Goal: Task Accomplishment & Management: Manage account settings

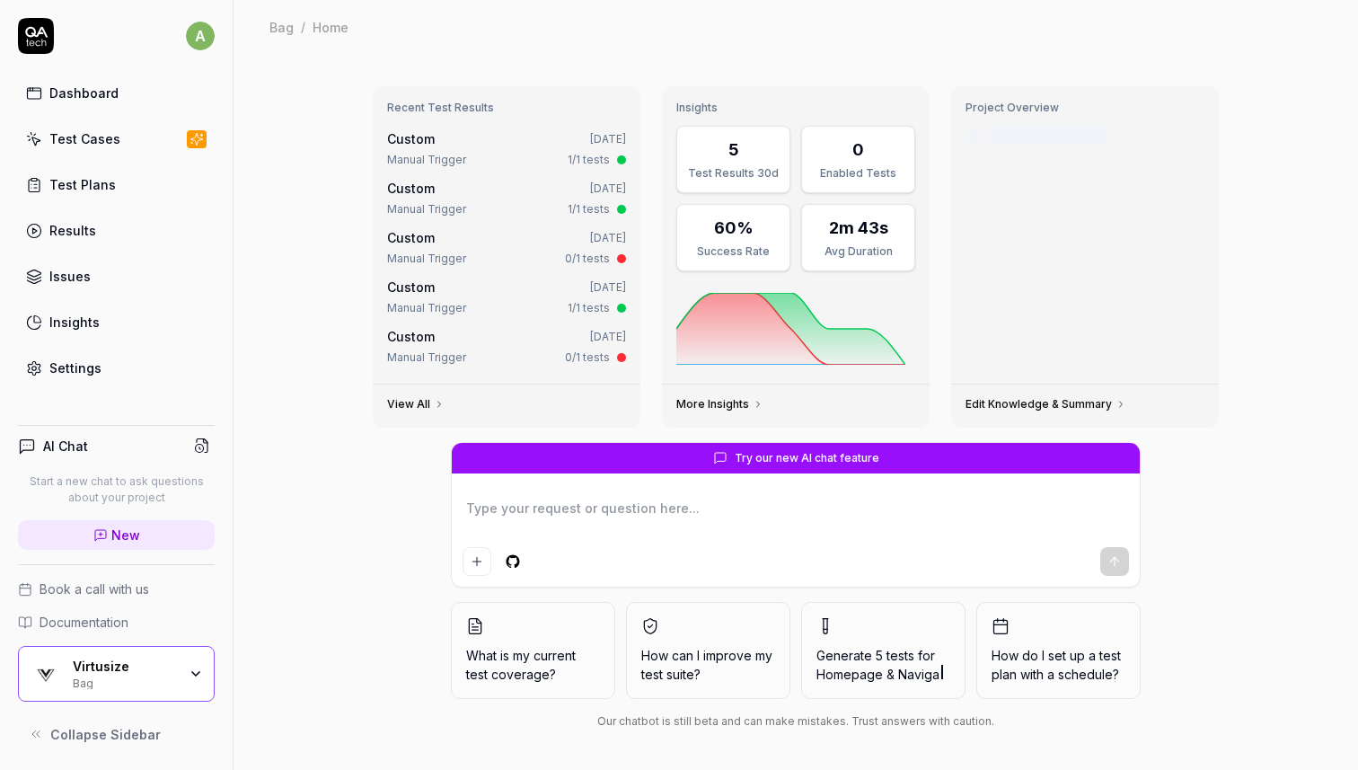
click at [135, 88] on link "Dashboard" at bounding box center [116, 92] width 197 height 35
click at [135, 90] on link "Dashboard" at bounding box center [116, 92] width 197 height 35
click at [41, 92] on icon at bounding box center [34, 93] width 16 height 16
click at [75, 193] on div "Test Plans" at bounding box center [82, 184] width 66 height 19
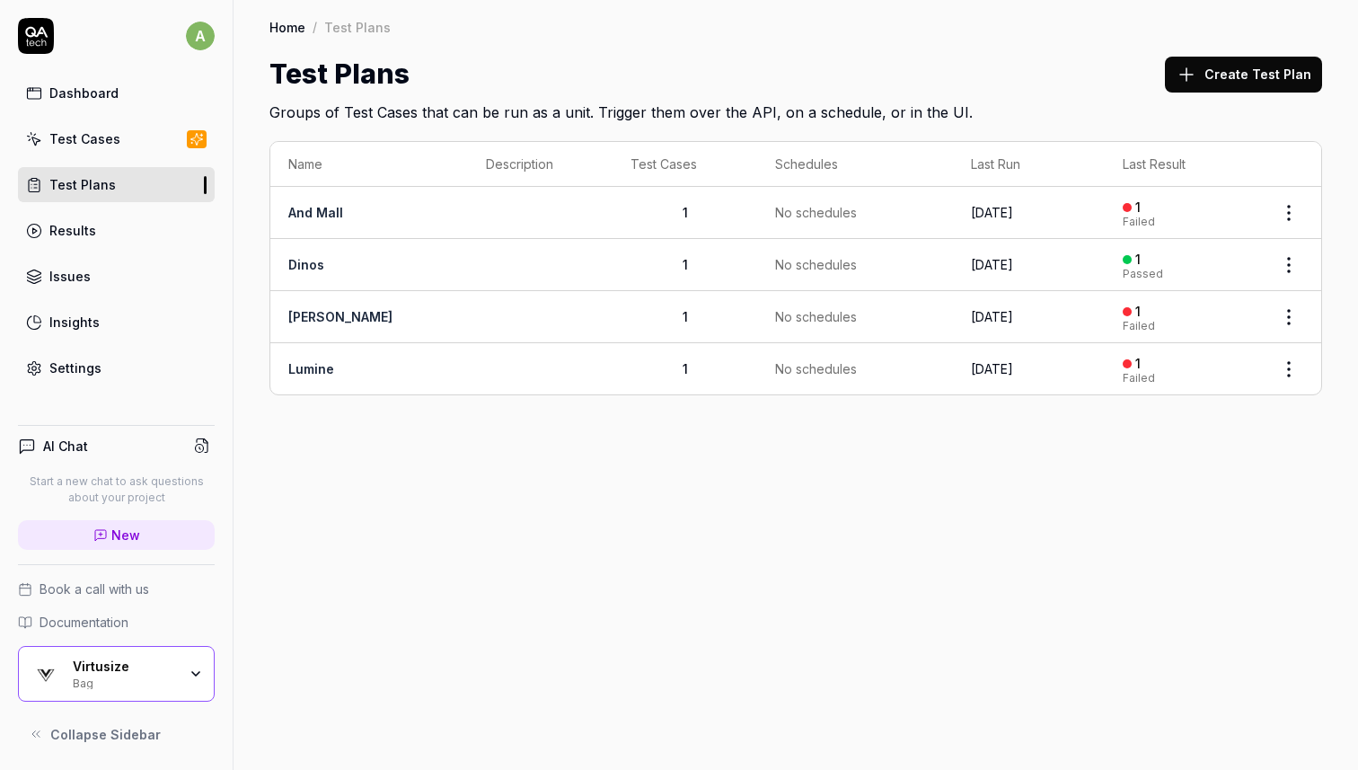
click at [121, 310] on link "Insights" at bounding box center [116, 322] width 197 height 35
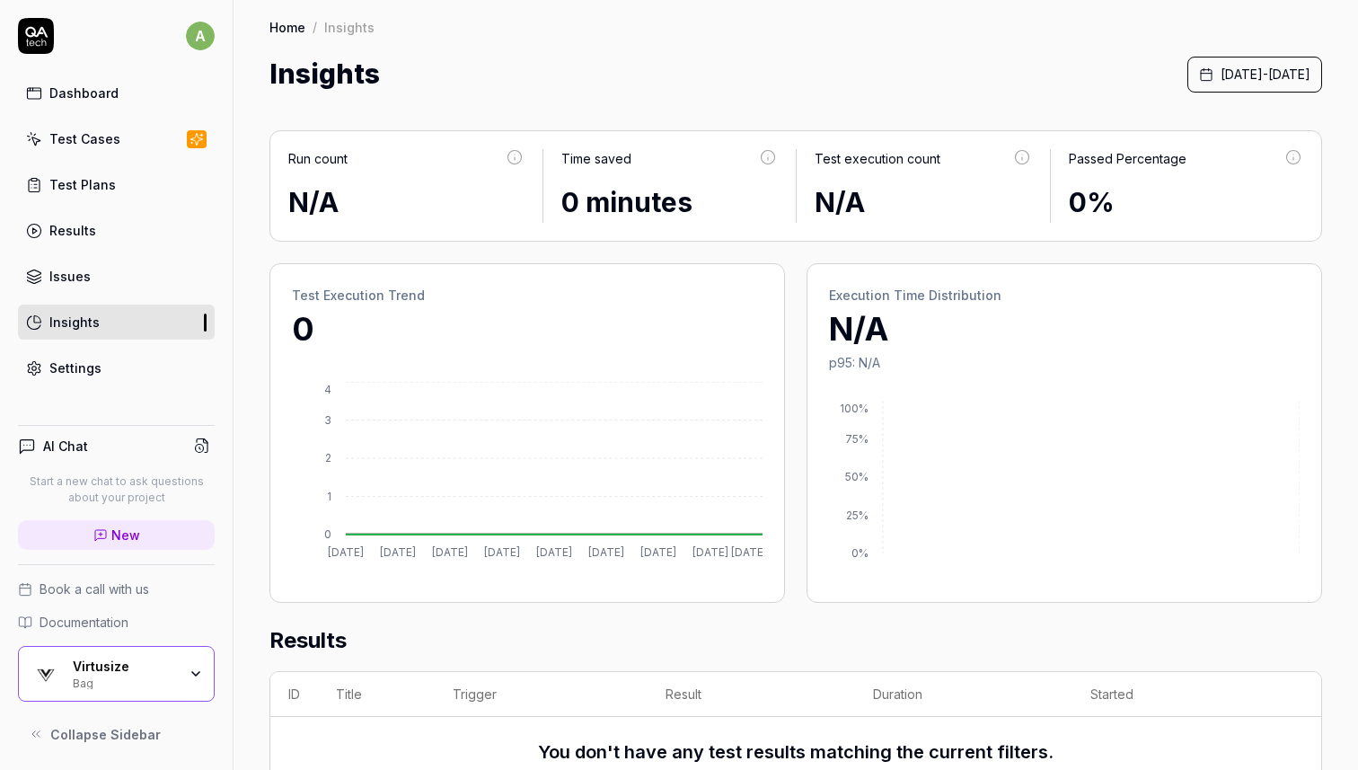
click at [1234, 76] on span "[DATE] - [DATE]" at bounding box center [1266, 74] width 90 height 19
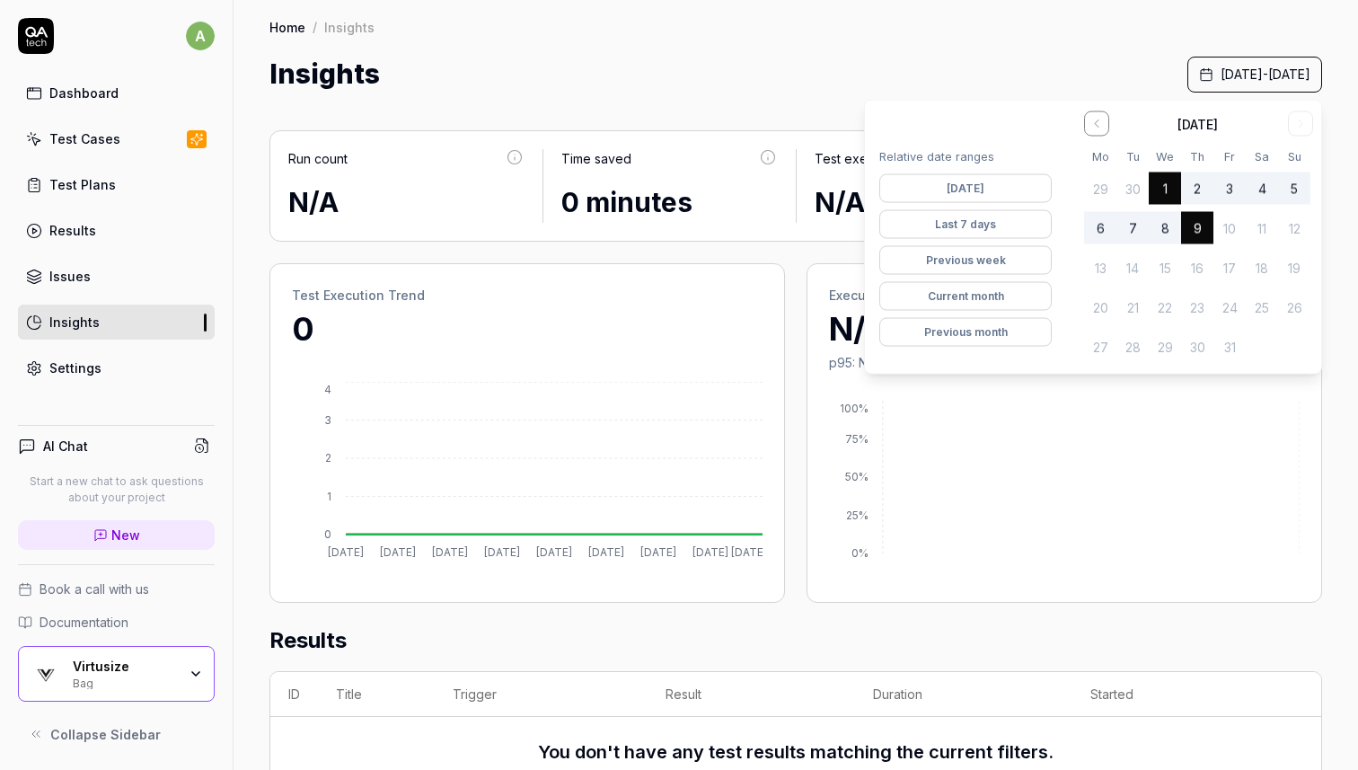
click at [1012, 293] on button "Current month" at bounding box center [966, 296] width 173 height 29
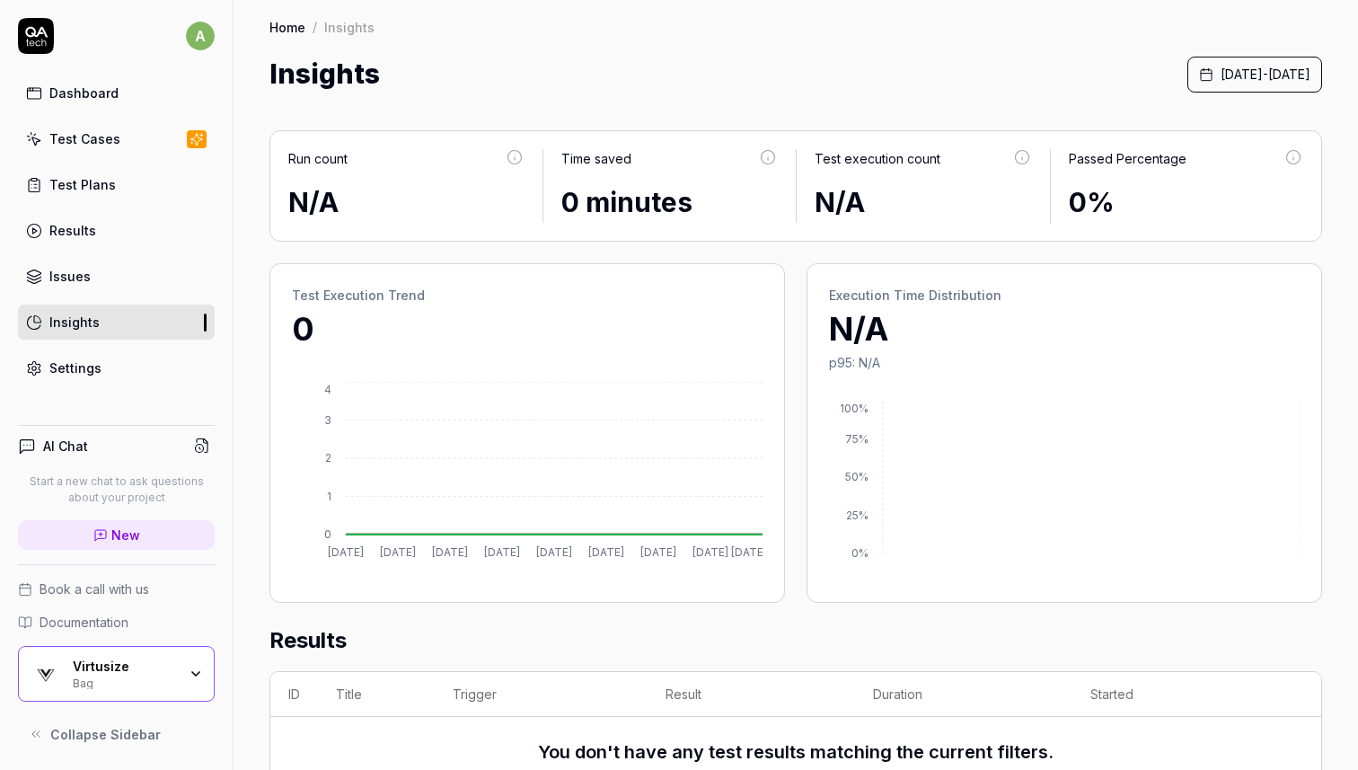
click at [923, 67] on div "Insights [DATE] - [DATE]" at bounding box center [796, 74] width 1053 height 40
click at [171, 659] on div "Virtusize" at bounding box center [125, 667] width 104 height 16
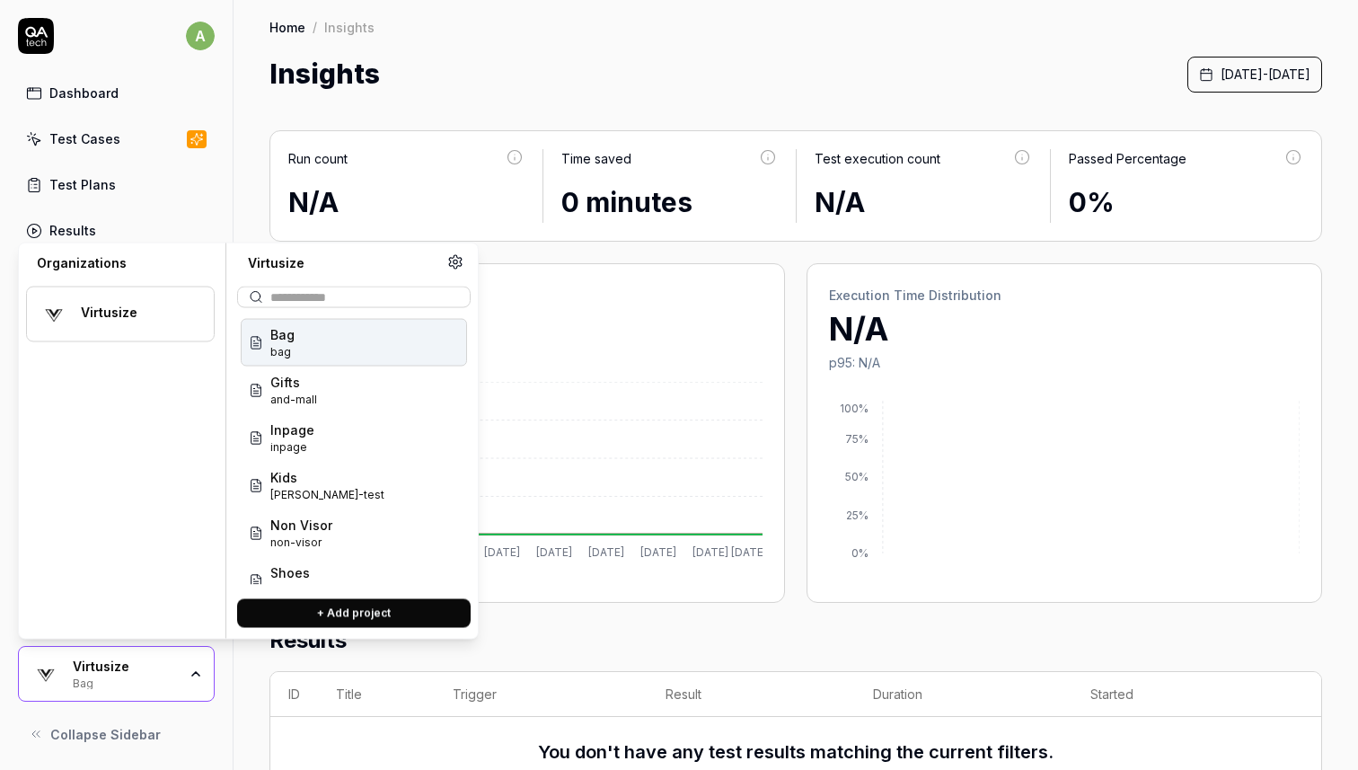
click at [136, 297] on div "Virtusize" at bounding box center [120, 315] width 189 height 56
click at [101, 324] on div "Virtusize" at bounding box center [120, 315] width 189 height 56
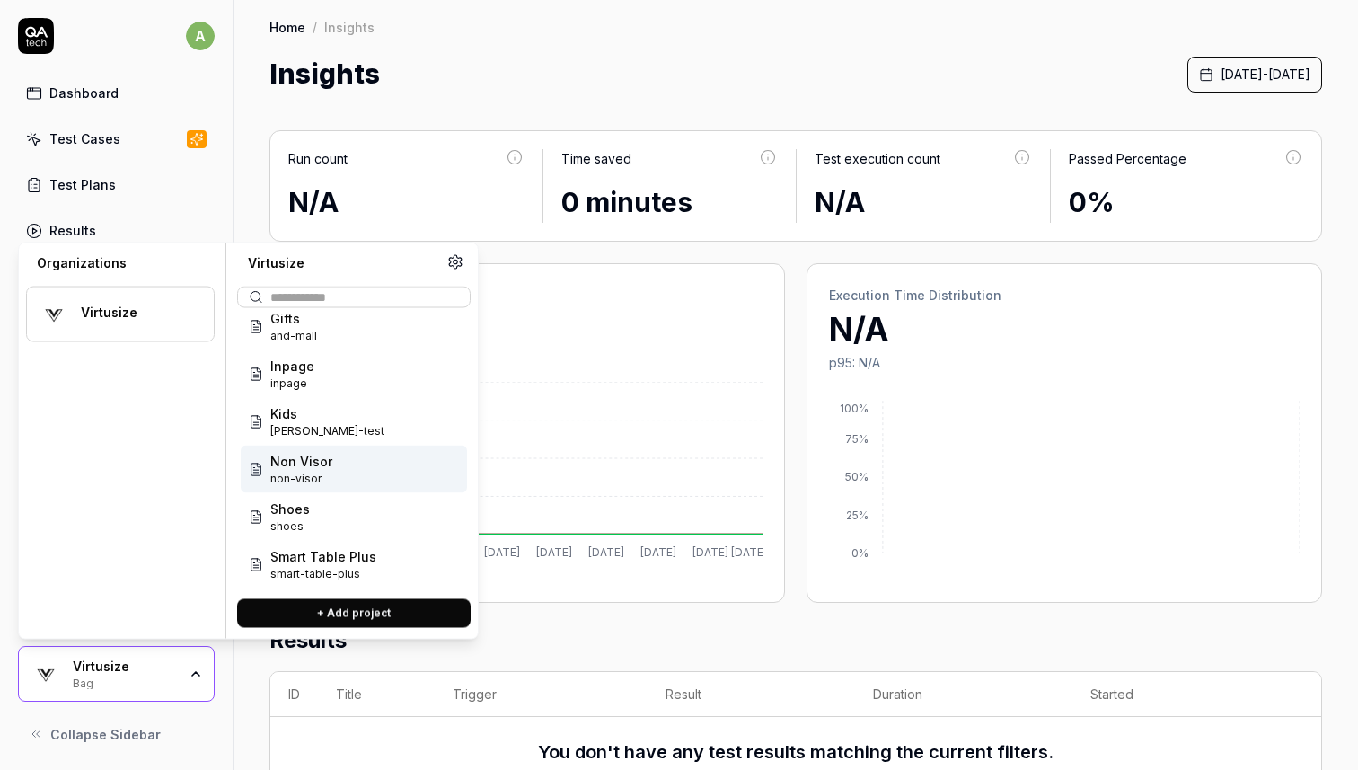
scroll to position [75, 0]
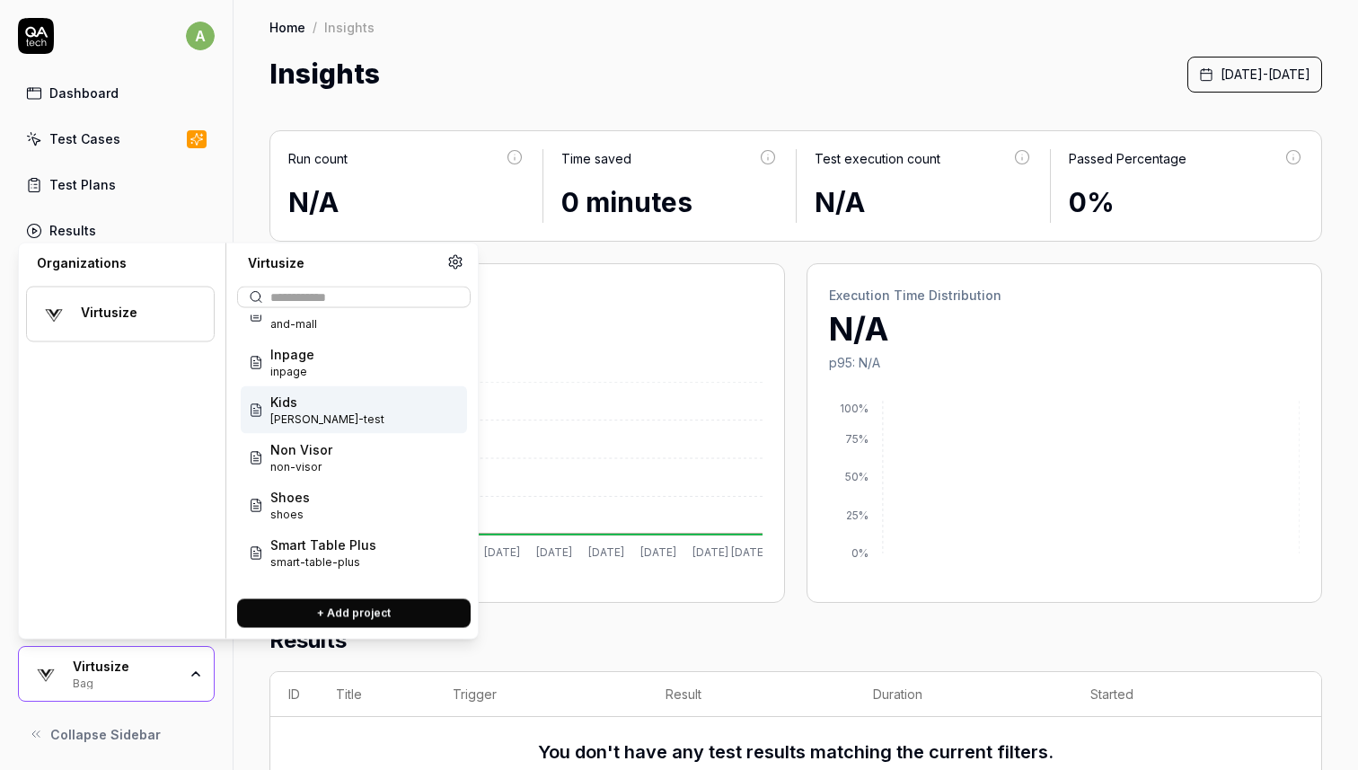
click at [347, 399] on div "Kids [PERSON_NAME]-test" at bounding box center [354, 410] width 226 height 48
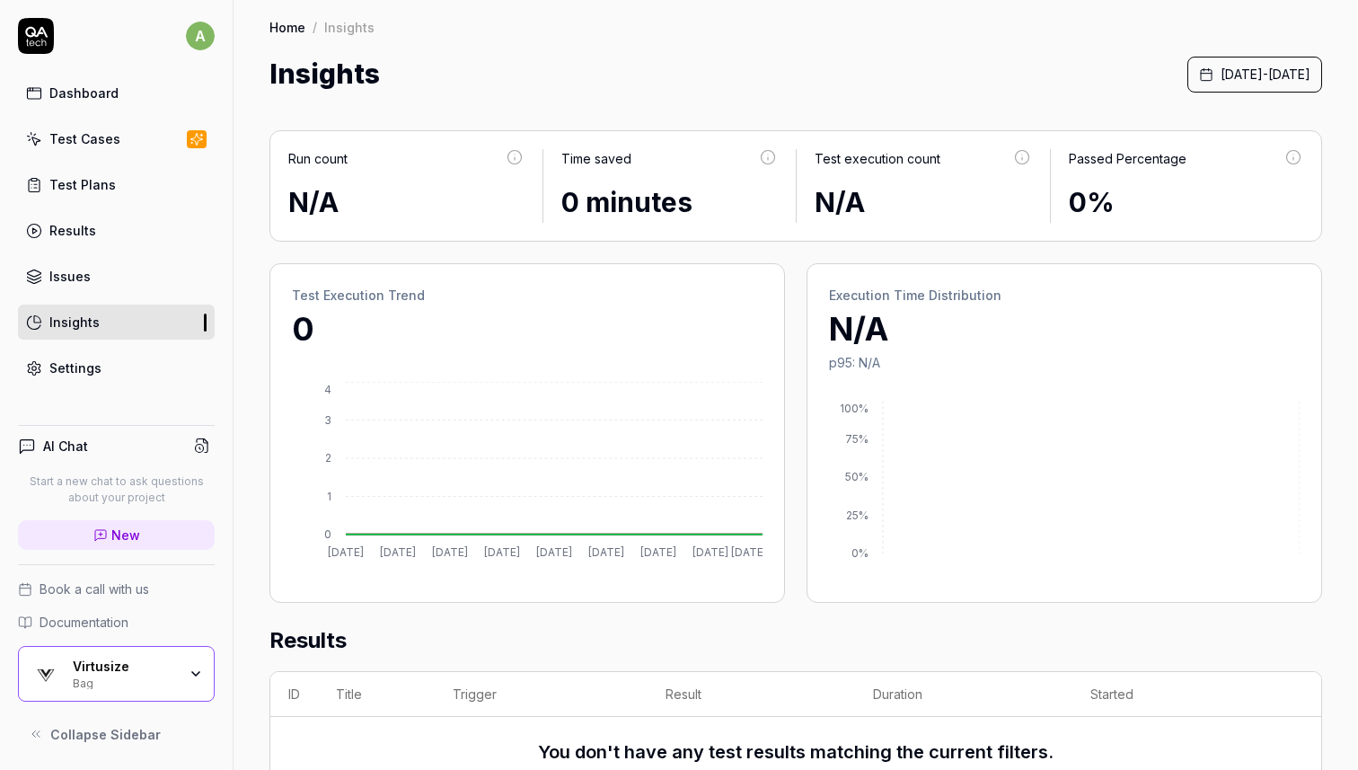
click at [61, 648] on div "Virtusize Bag" at bounding box center [116, 674] width 197 height 56
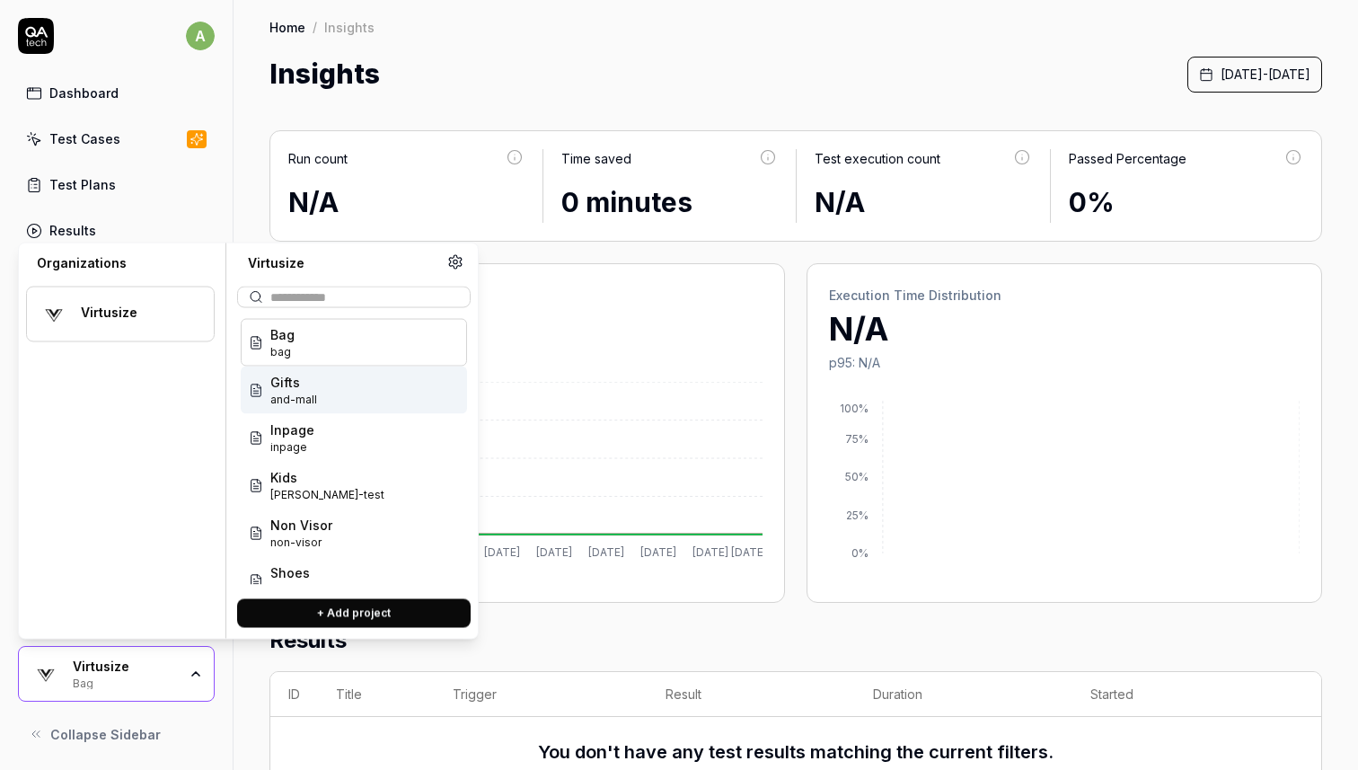
click at [349, 393] on div "Gifts and-mall" at bounding box center [354, 391] width 226 height 48
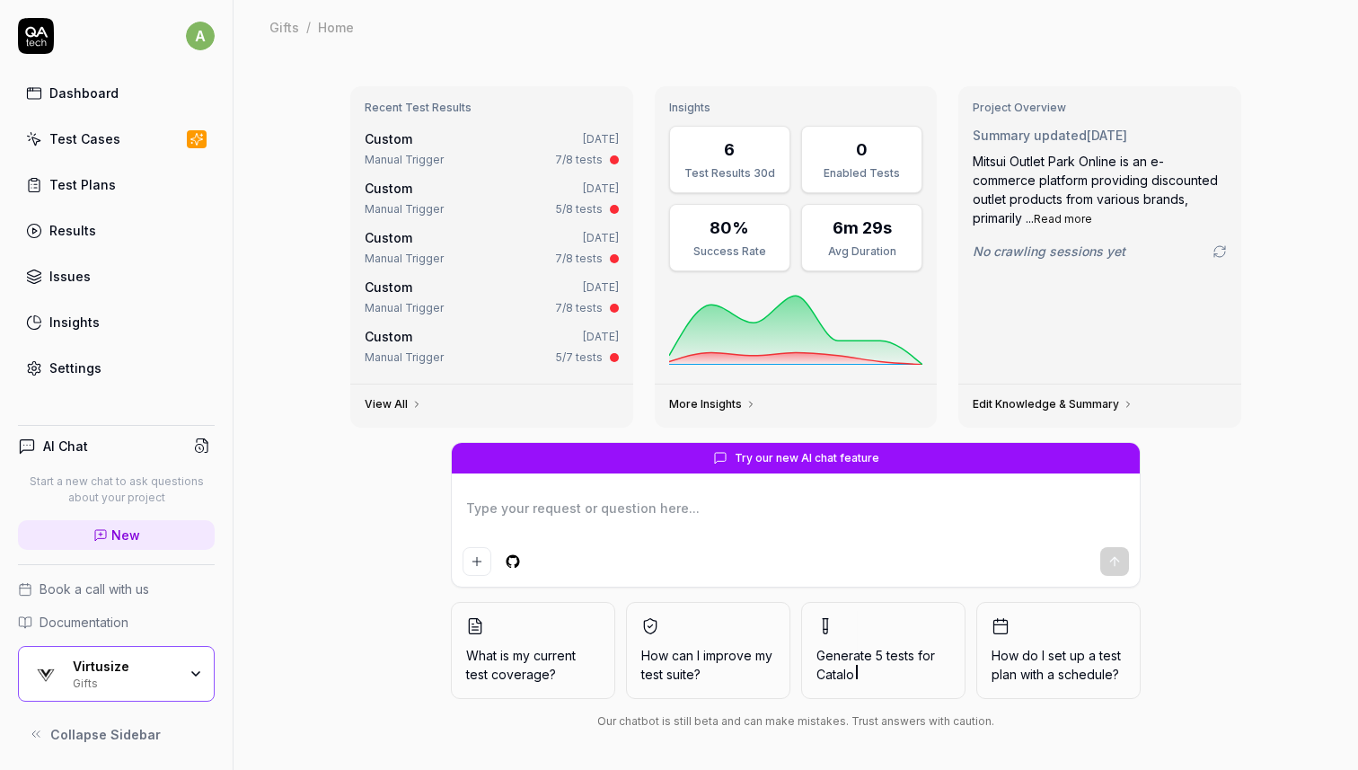
click at [129, 360] on link "Settings" at bounding box center [116, 367] width 197 height 35
click at [45, 43] on icon at bounding box center [36, 36] width 36 height 36
click at [166, 673] on div "Virtusize" at bounding box center [125, 667] width 104 height 16
click at [141, 194] on link "Test Plans" at bounding box center [116, 184] width 197 height 35
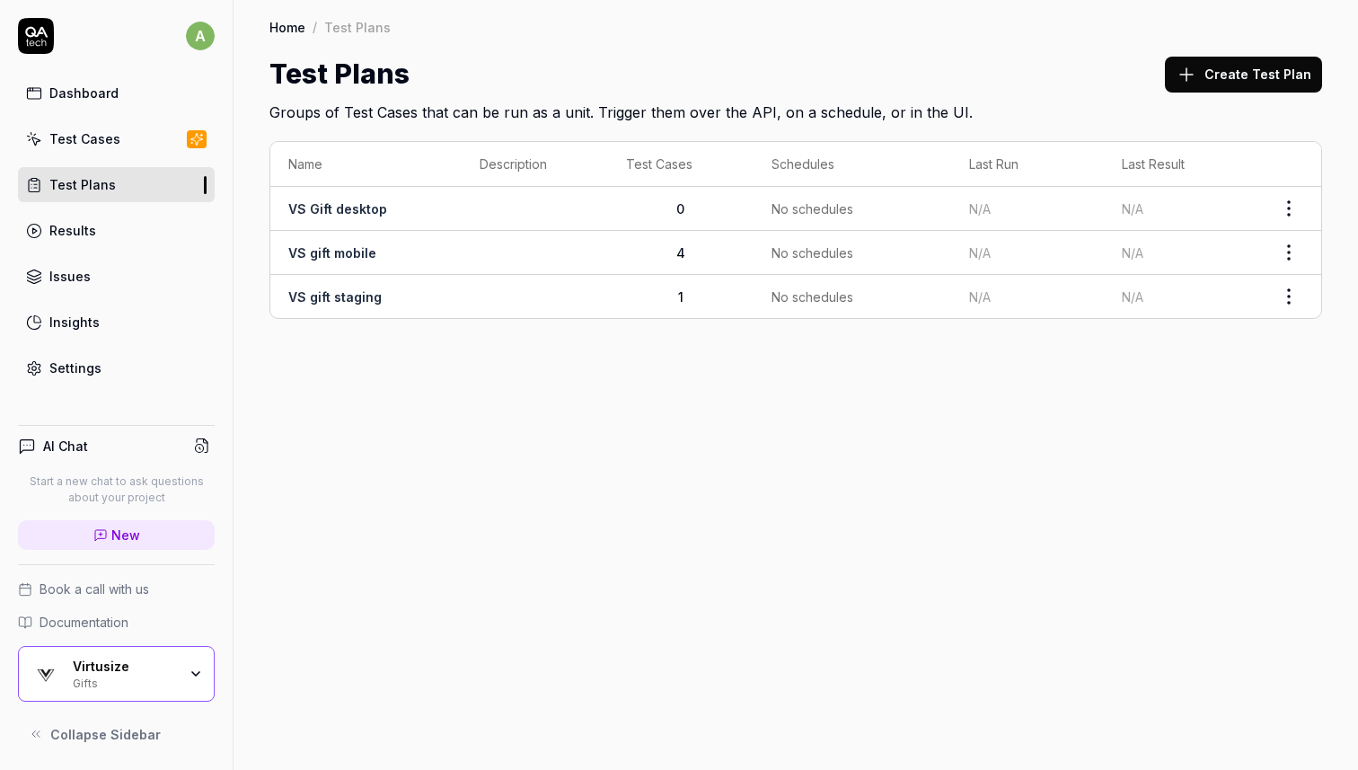
click at [137, 88] on link "Dashboard" at bounding box center [116, 92] width 197 height 35
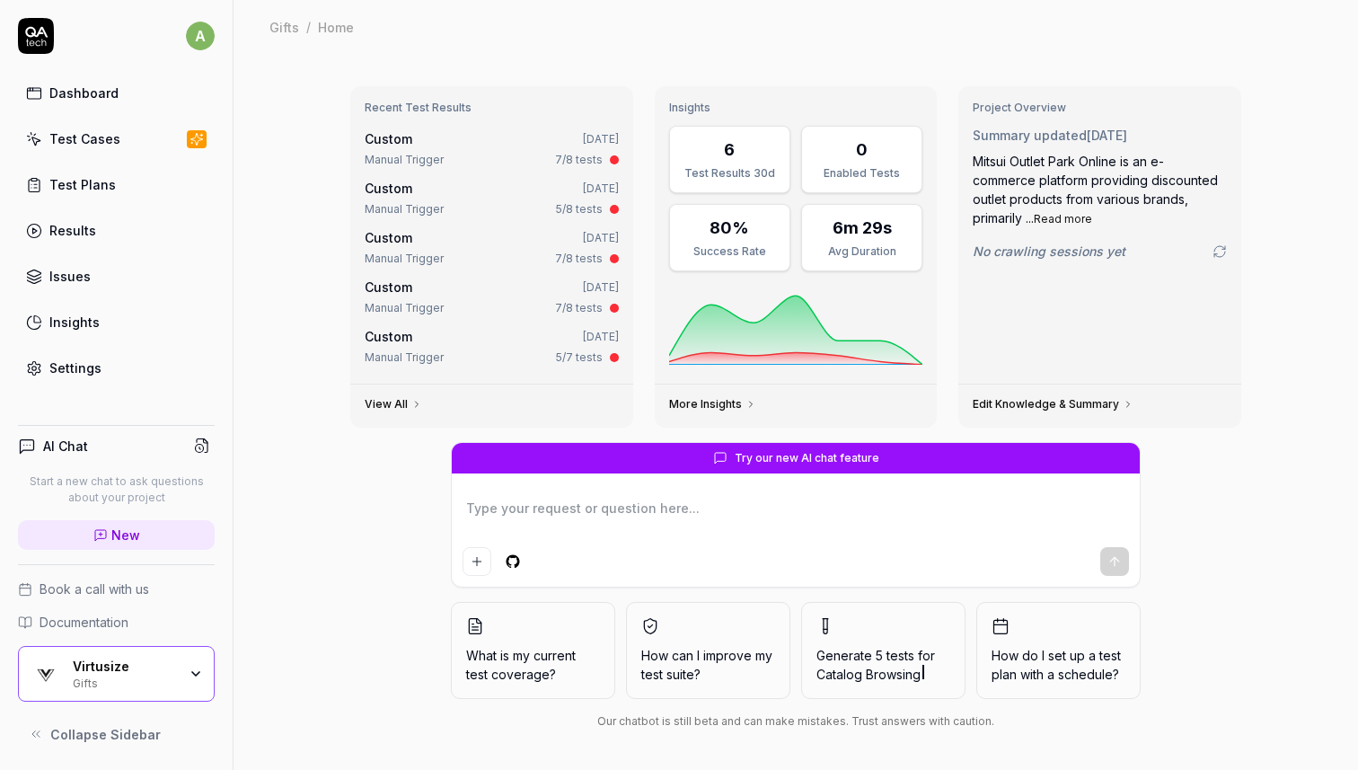
scroll to position [3, 0]
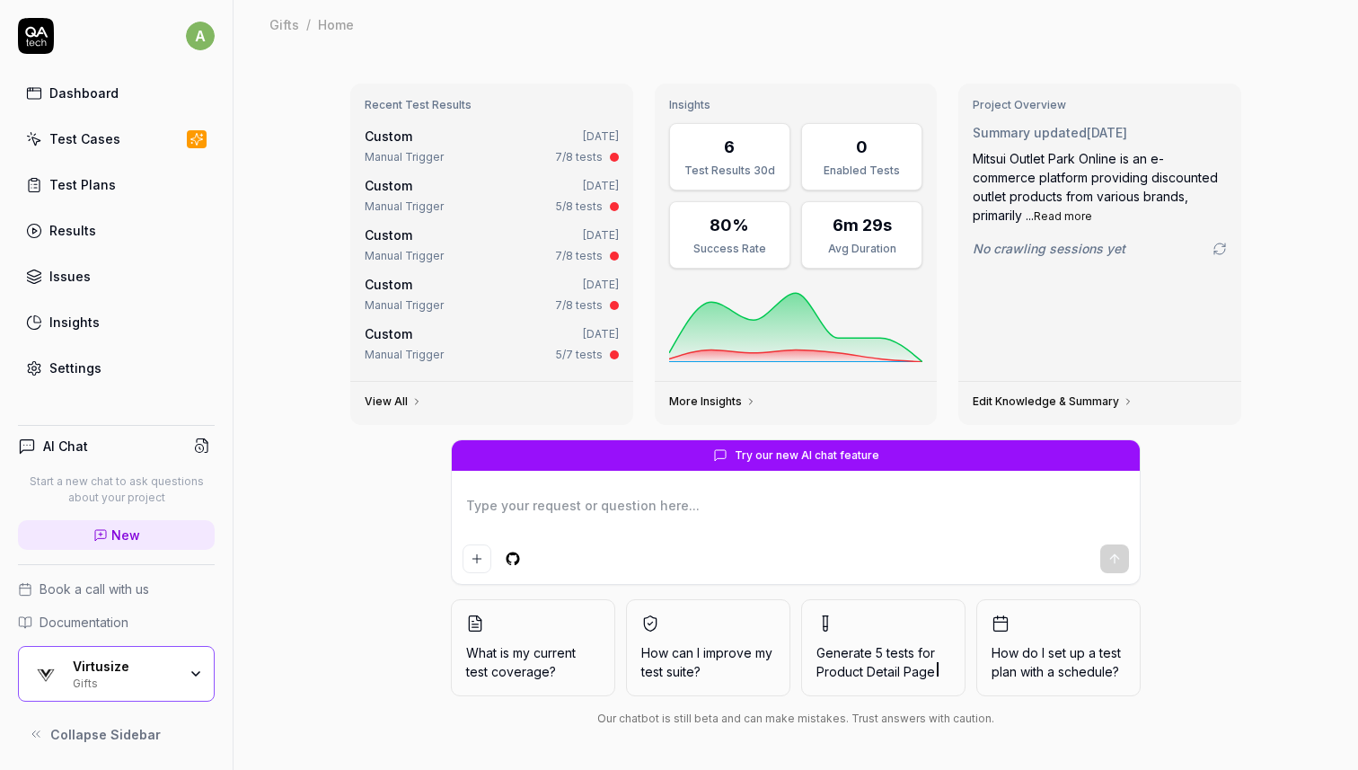
click at [381, 401] on link "View All" at bounding box center [394, 401] width 58 height 14
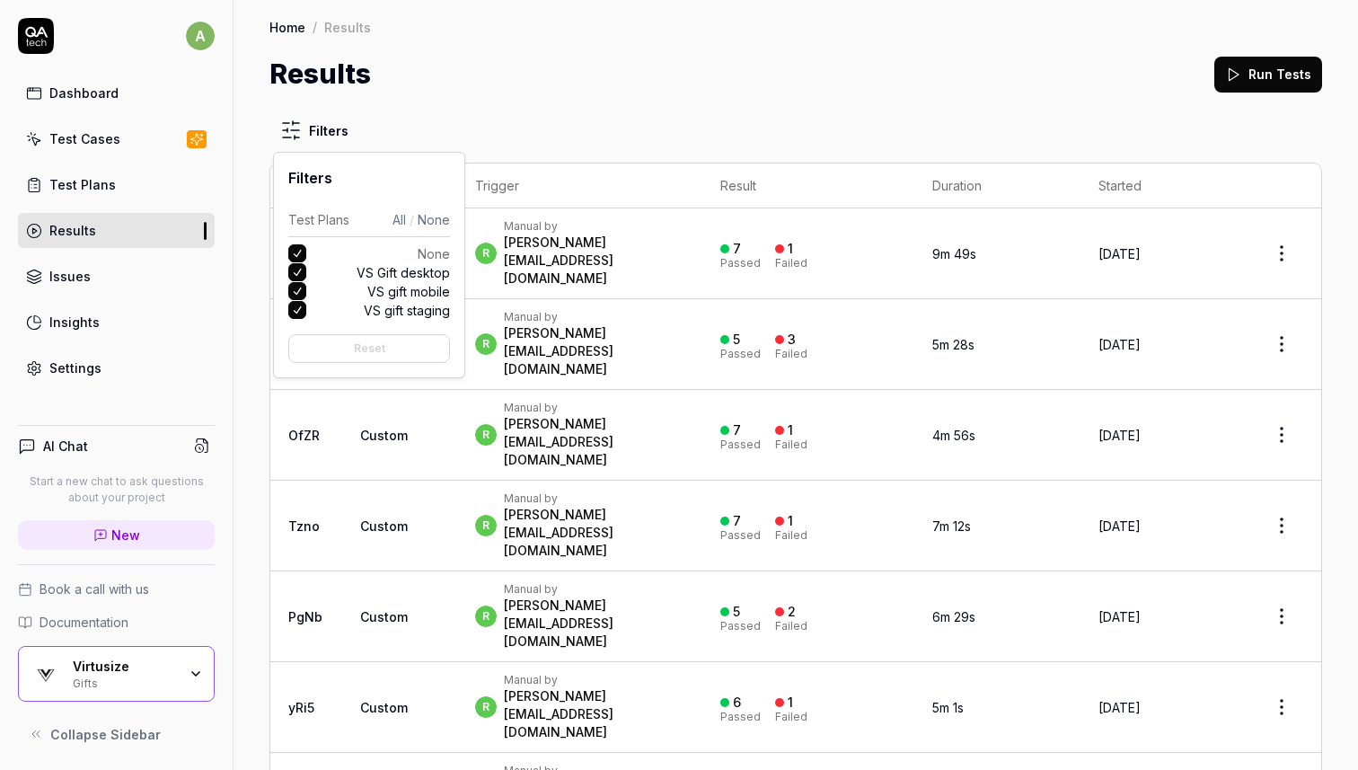
click at [309, 137] on html "a Dashboard Test Cases Test Plans Results Issues Insights Settings AI Chat Star…" at bounding box center [679, 385] width 1358 height 770
click at [484, 86] on html "a Dashboard Test Cases Test Plans Results Issues Insights Settings AI Chat Star…" at bounding box center [679, 385] width 1358 height 770
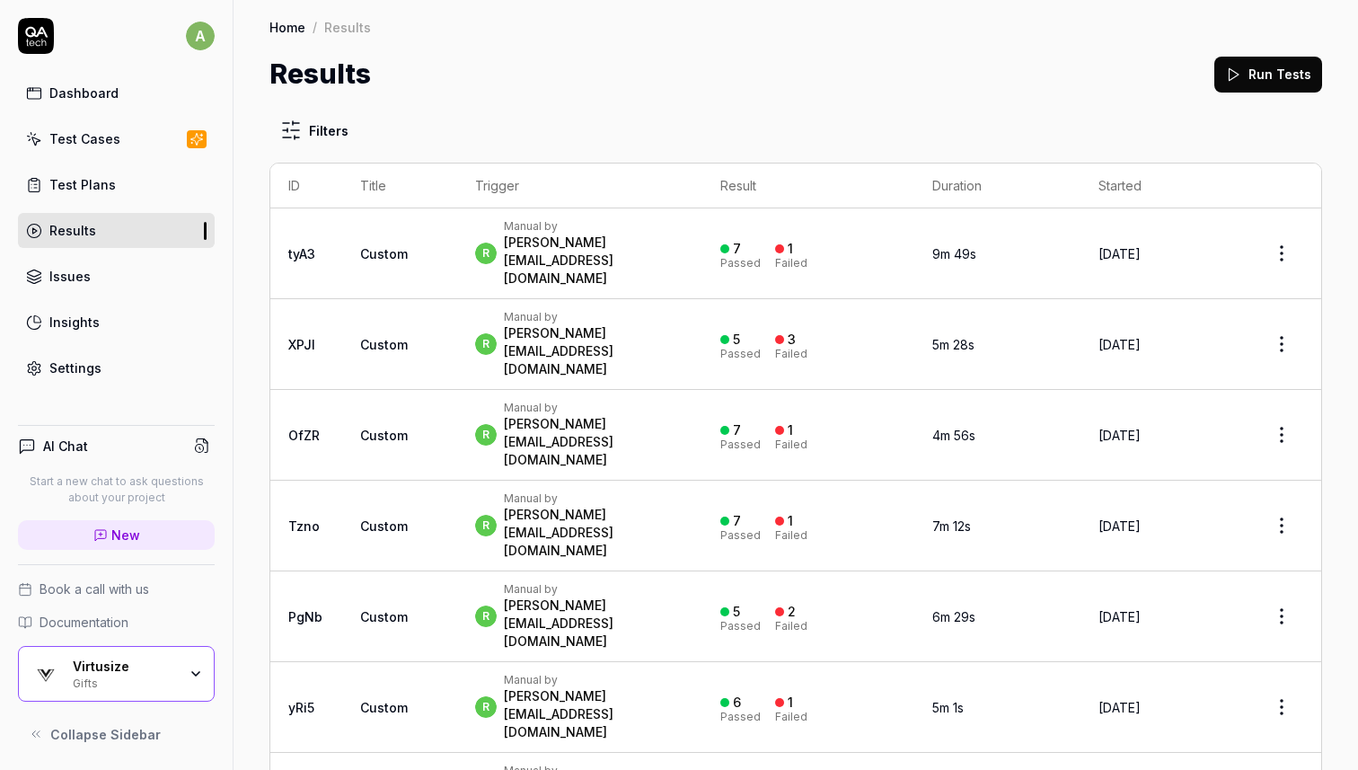
click at [160, 324] on link "Insights" at bounding box center [116, 322] width 197 height 35
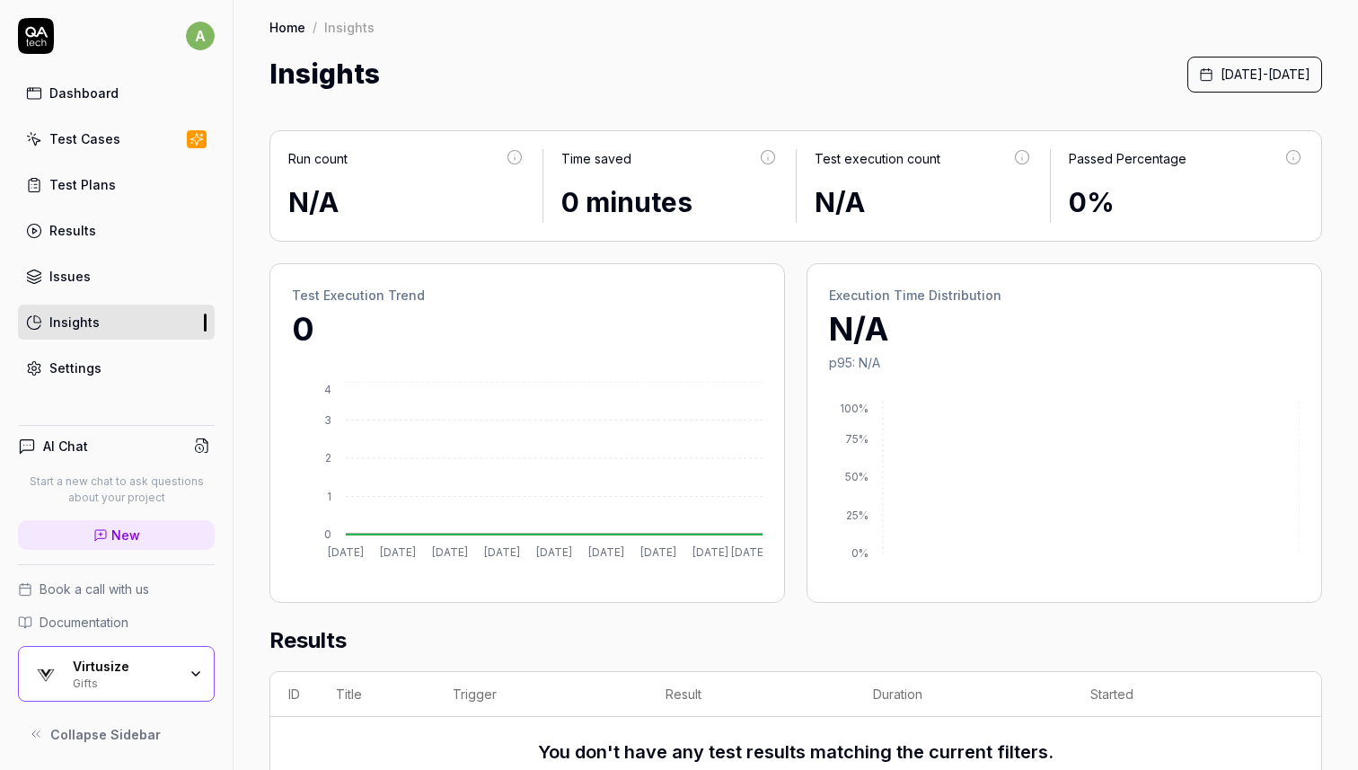
click at [143, 669] on div "Virtusize" at bounding box center [125, 667] width 104 height 16
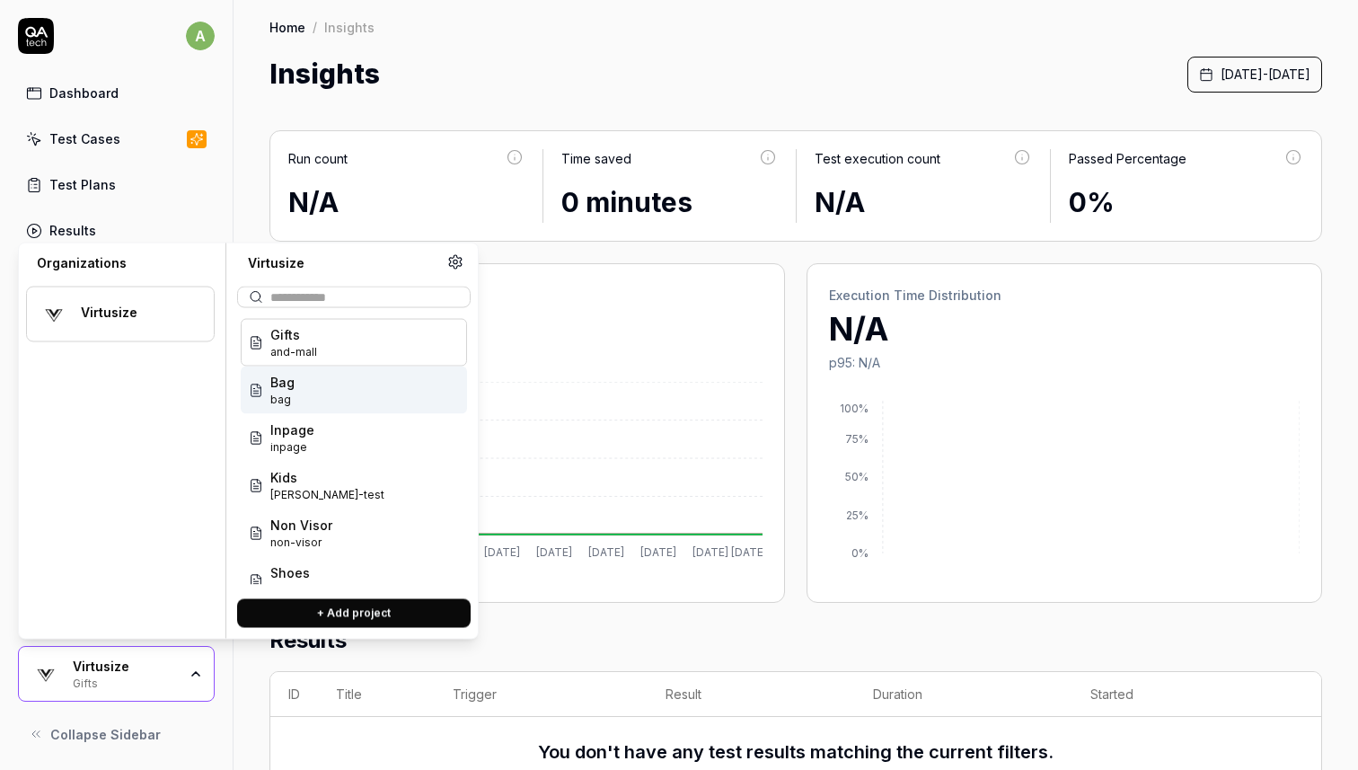
click at [51, 308] on img at bounding box center [54, 314] width 32 height 32
click at [394, 393] on div "Bag bag" at bounding box center [354, 391] width 226 height 48
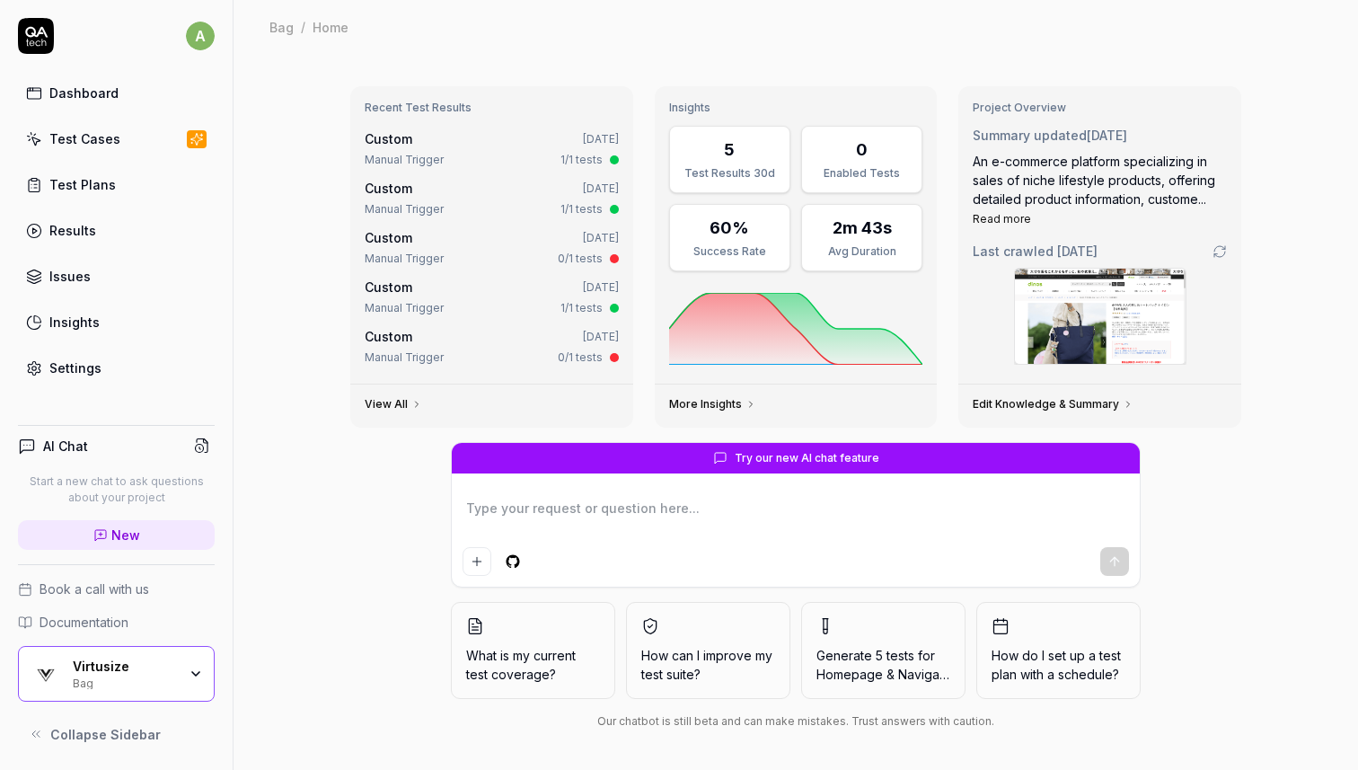
click at [102, 321] on link "Insights" at bounding box center [116, 322] width 197 height 35
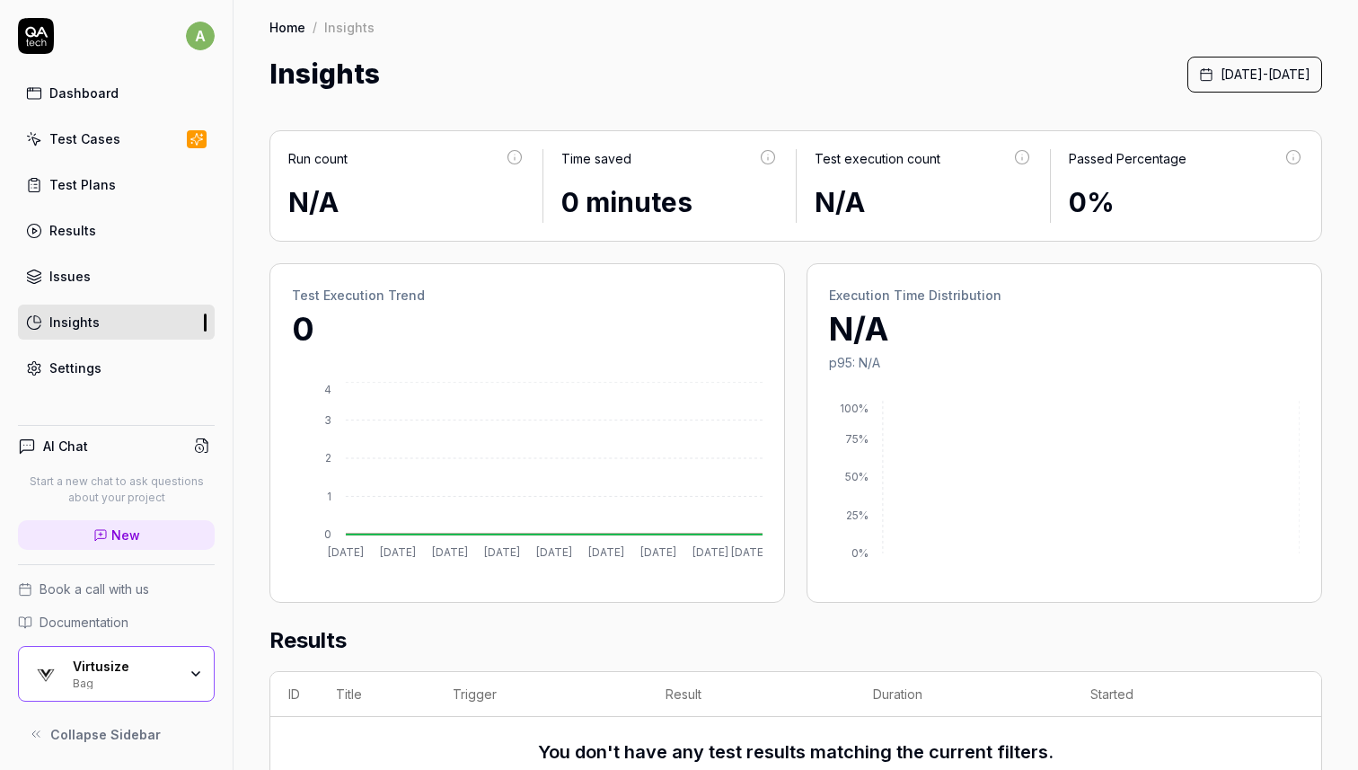
click at [201, 677] on icon "button" at bounding box center [196, 674] width 14 height 14
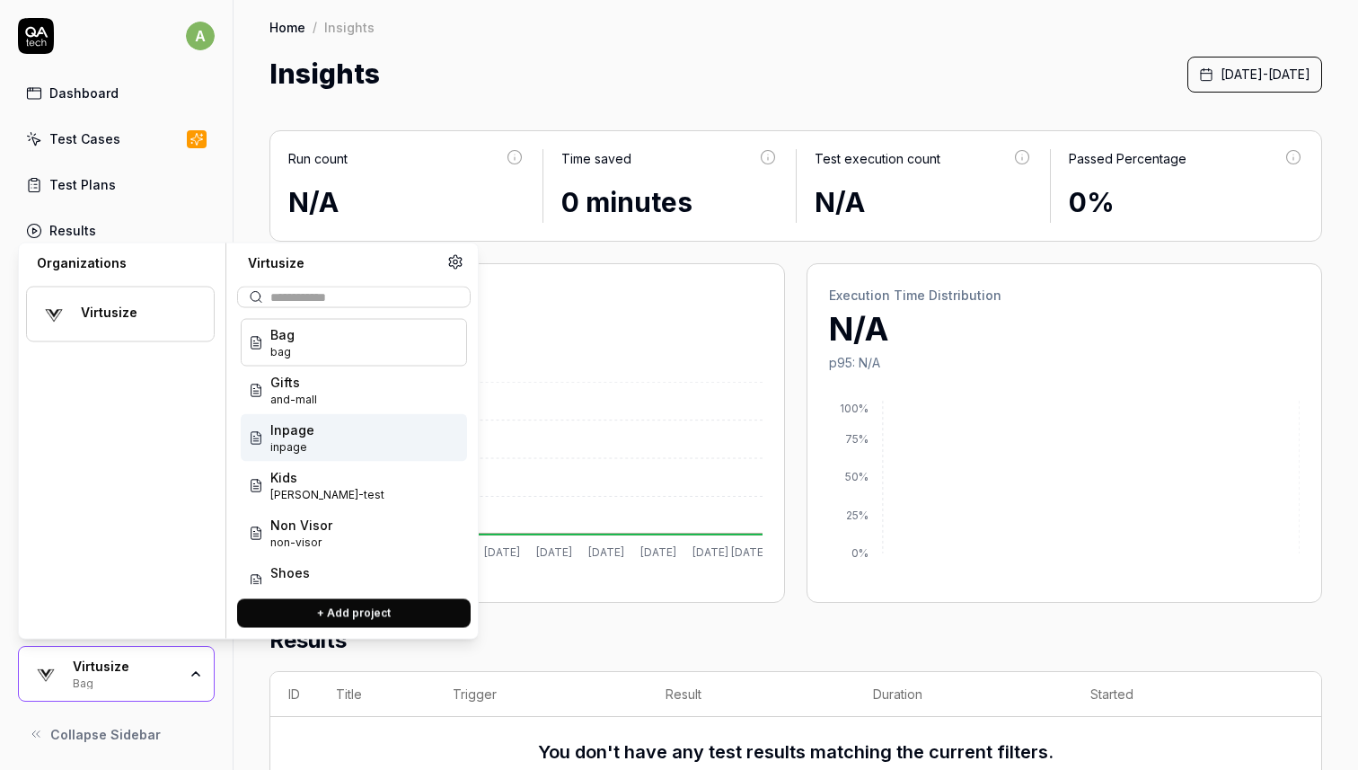
click at [380, 450] on div "Inpage inpage" at bounding box center [354, 438] width 226 height 48
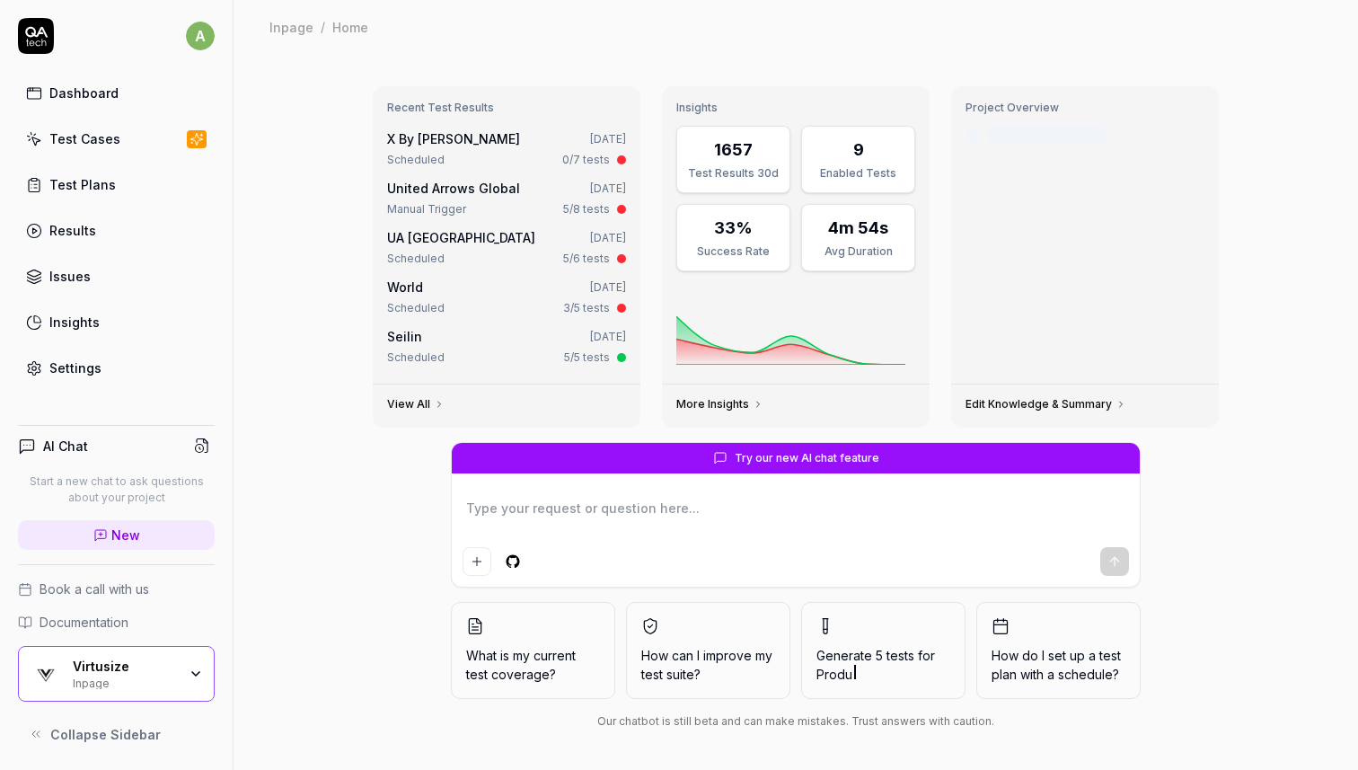
click at [38, 26] on icon at bounding box center [36, 36] width 36 height 36
click at [89, 730] on span "Collapse Sidebar" at bounding box center [105, 734] width 111 height 19
click at [126, 661] on div "Virtusize" at bounding box center [125, 667] width 104 height 16
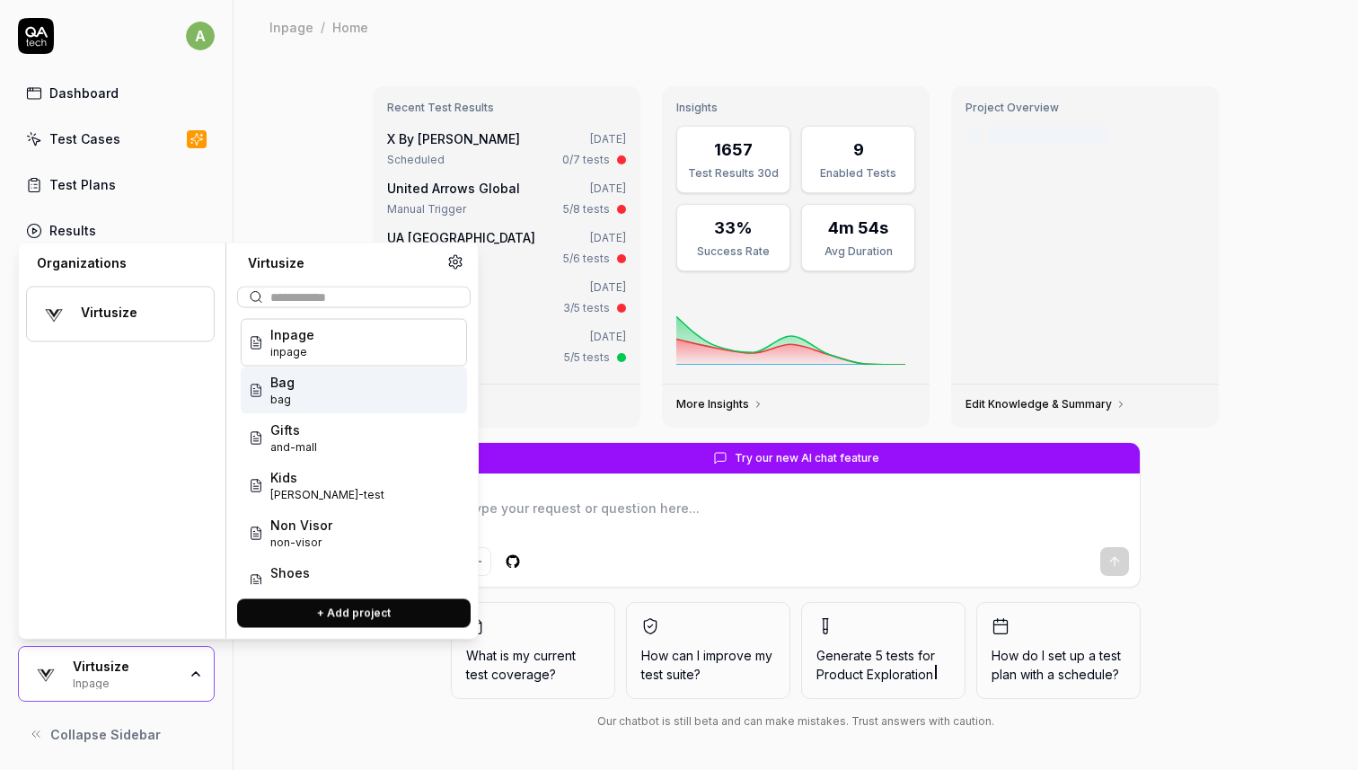
click at [126, 315] on div "Virtusize" at bounding box center [136, 313] width 110 height 16
click at [32, 31] on icon at bounding box center [36, 36] width 36 height 36
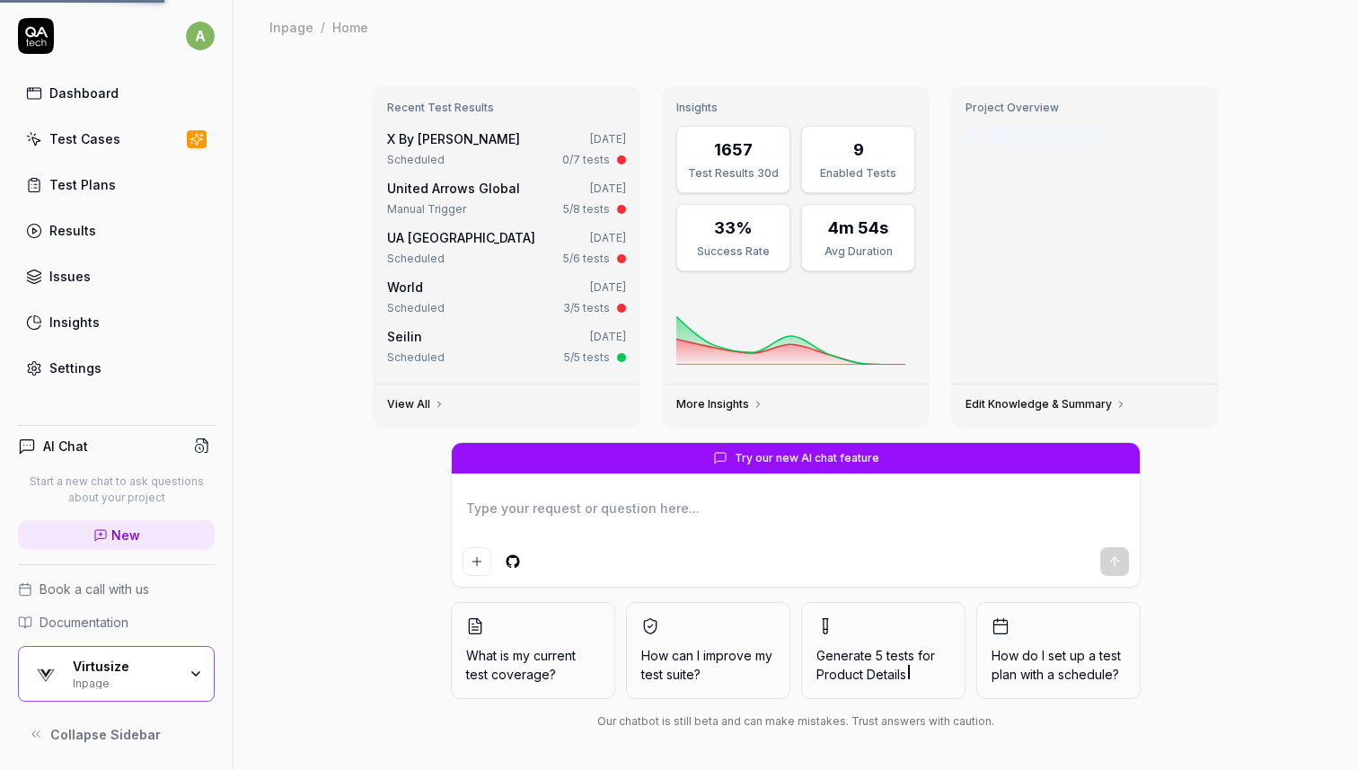
click at [204, 32] on html "a Dashboard Test Cases Test Plans Results Issues Insights Settings AI Chat Star…" at bounding box center [679, 385] width 1358 height 770
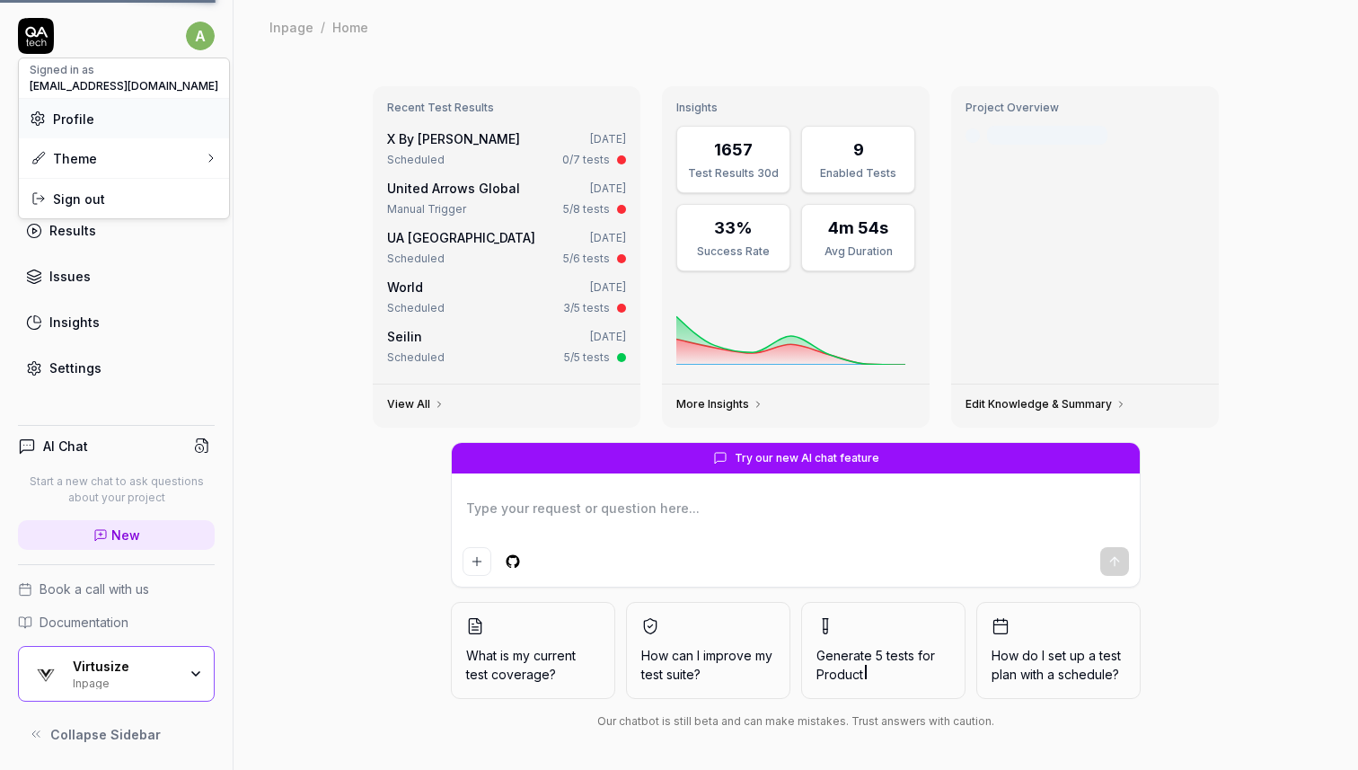
type textarea "*"
click at [117, 114] on span "Profile" at bounding box center [124, 119] width 189 height 19
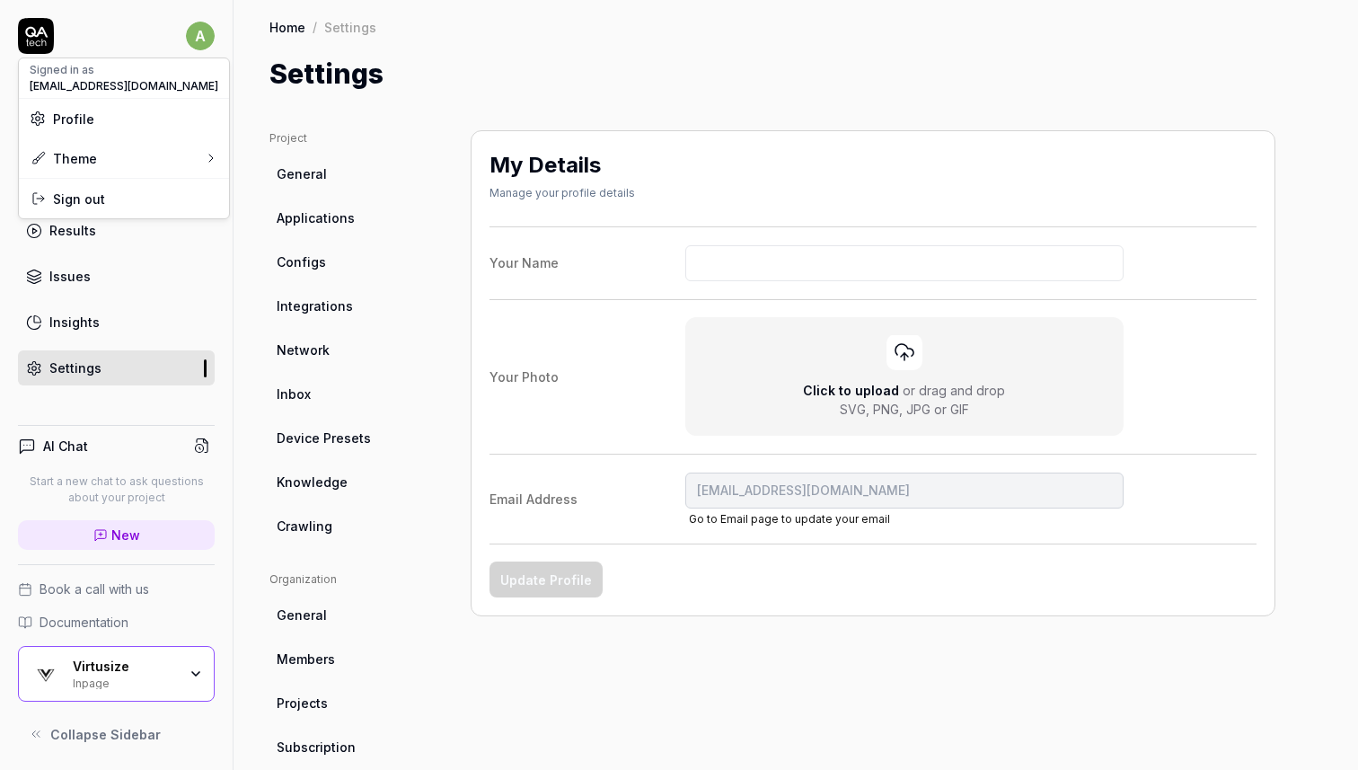
click at [322, 305] on html "a Dashboard Test Cases Test Plans Results Issues Insights Settings AI Chat Star…" at bounding box center [679, 385] width 1358 height 770
click at [343, 189] on link "General" at bounding box center [356, 173] width 173 height 33
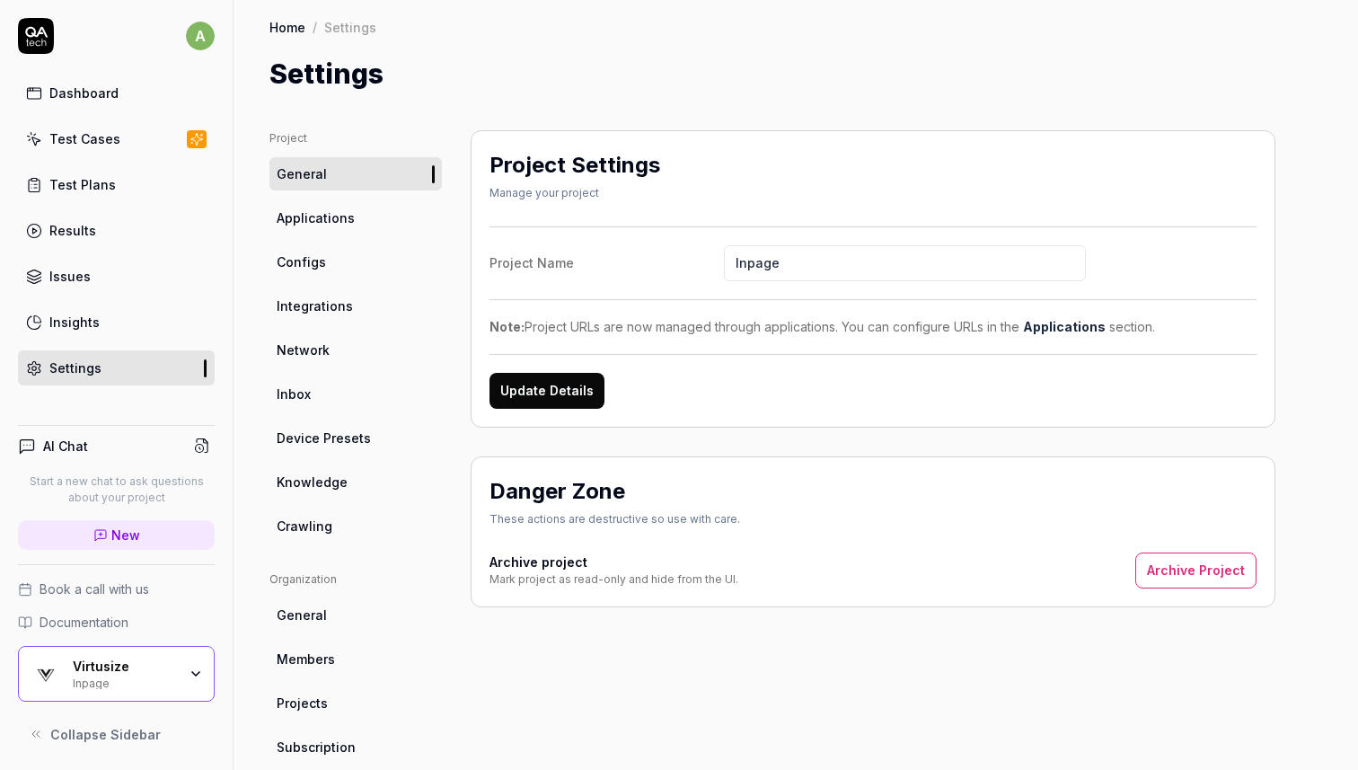
click at [323, 353] on span "Network" at bounding box center [303, 350] width 53 height 19
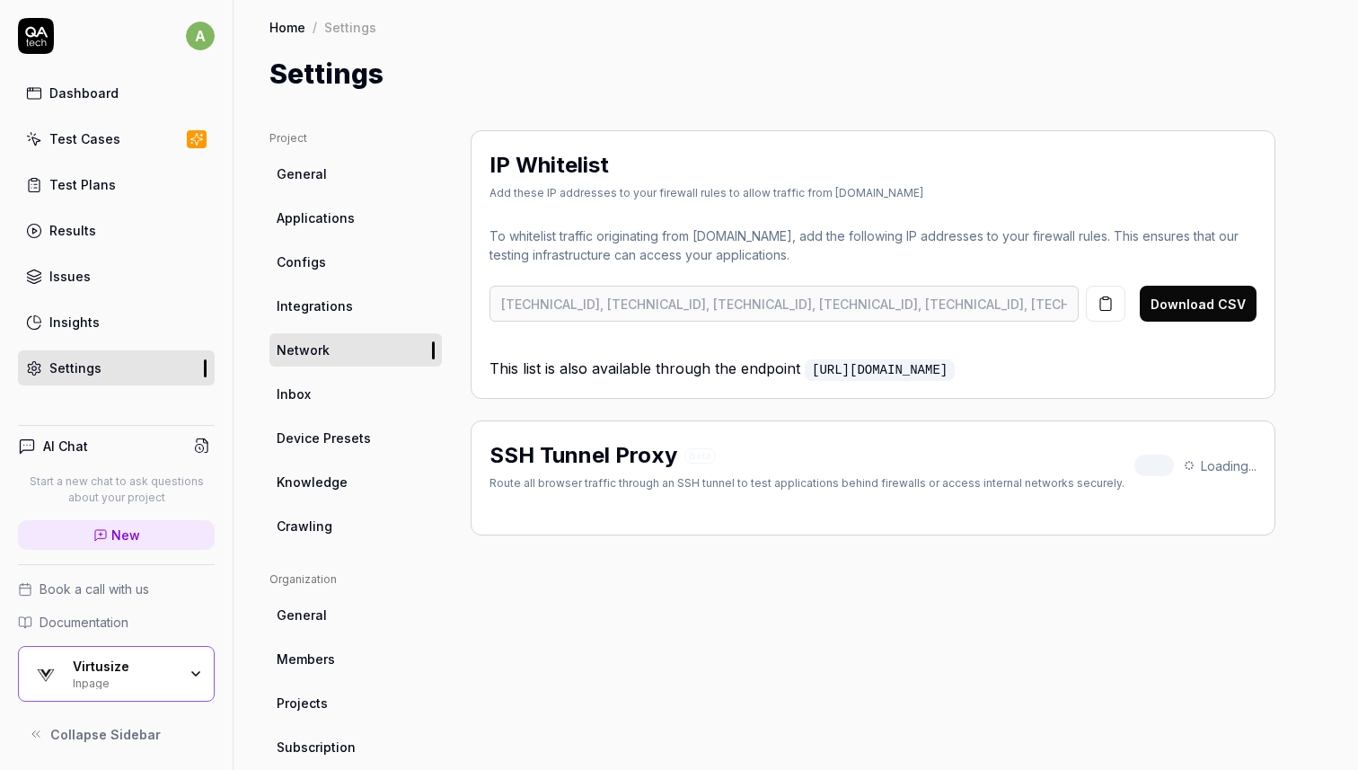
click at [330, 303] on span "Integrations" at bounding box center [315, 305] width 76 height 19
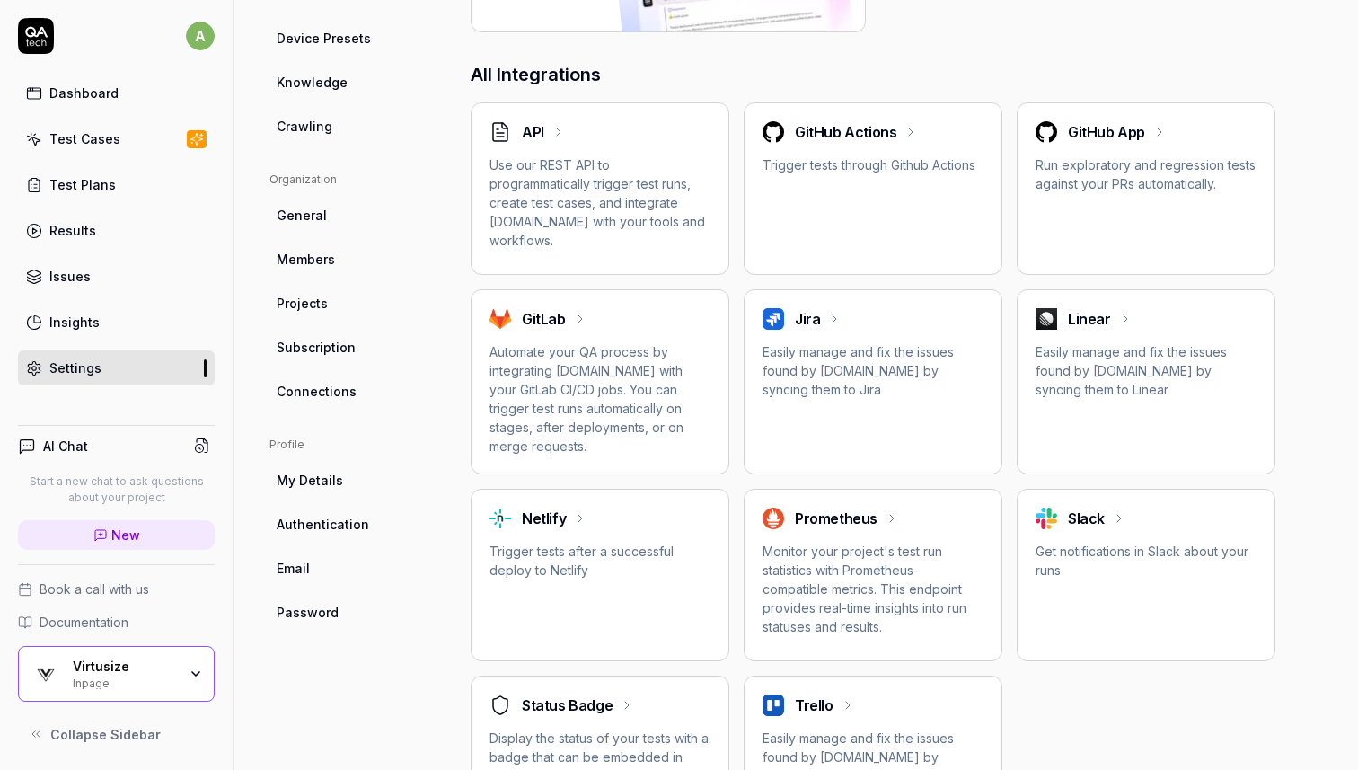
scroll to position [403, 0]
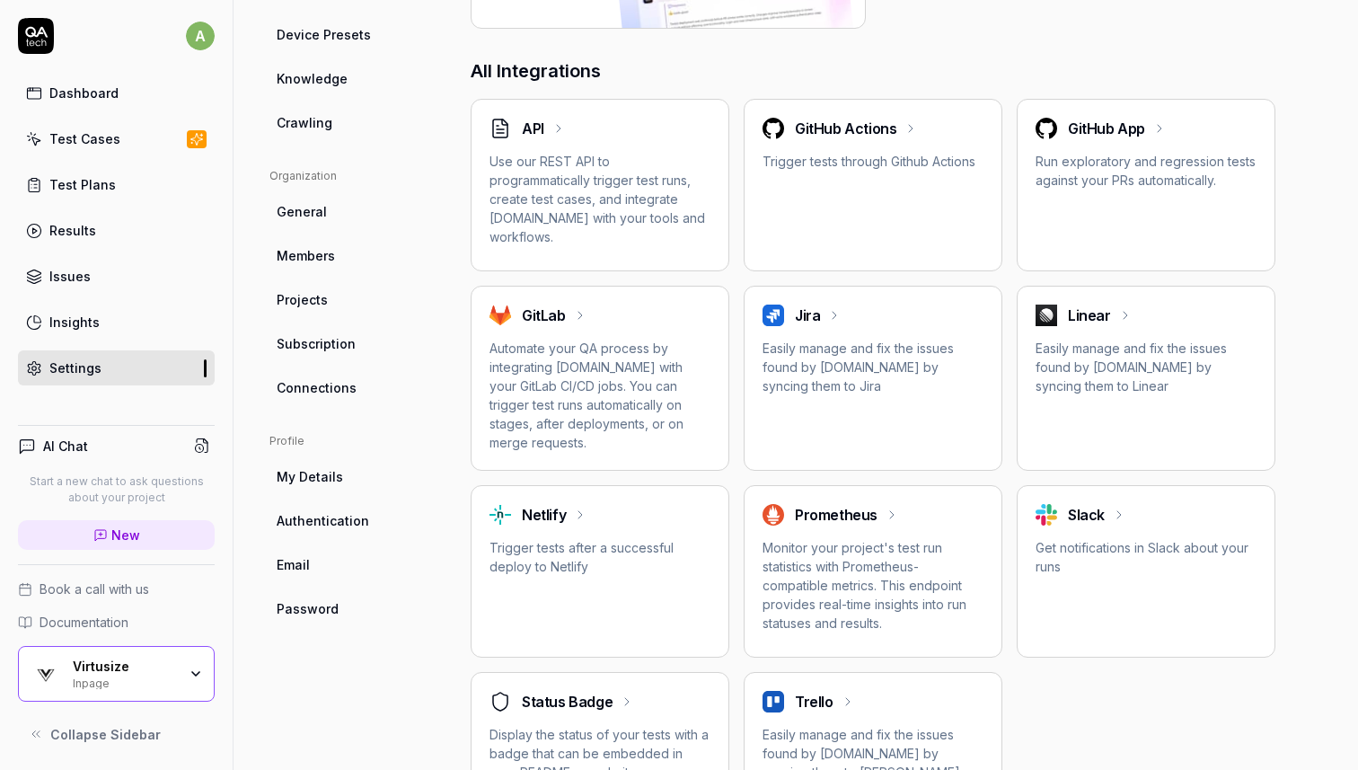
click at [336, 347] on span "Subscription" at bounding box center [316, 343] width 79 height 19
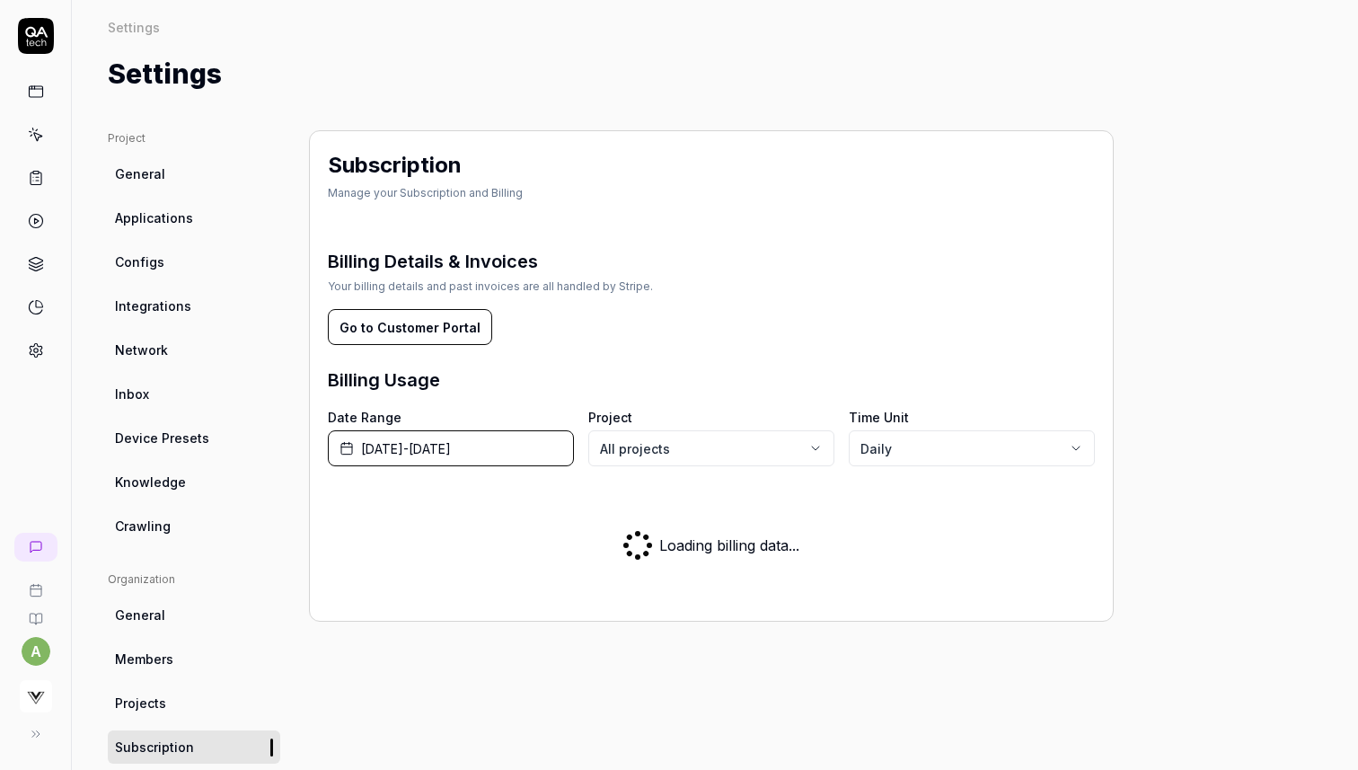
click at [155, 260] on span "Configs" at bounding box center [139, 261] width 49 height 19
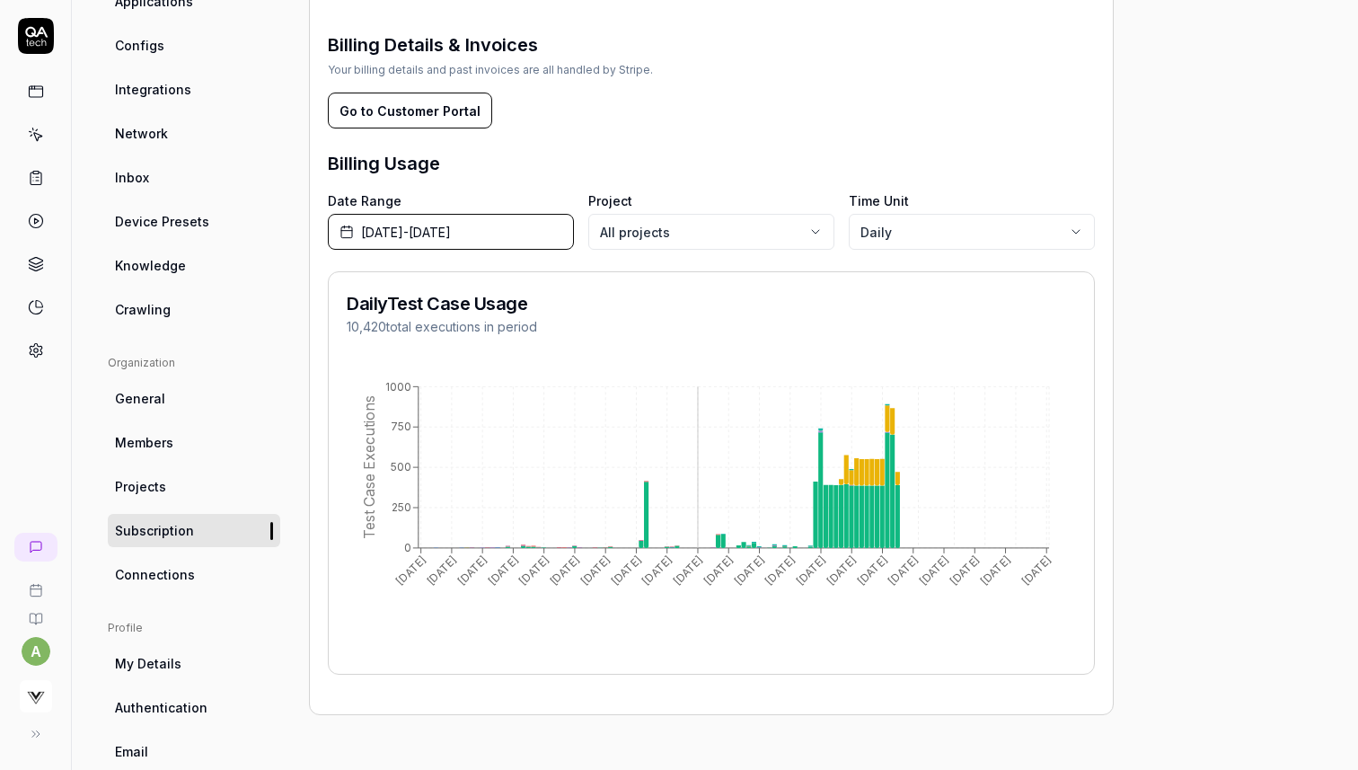
scroll to position [213, 0]
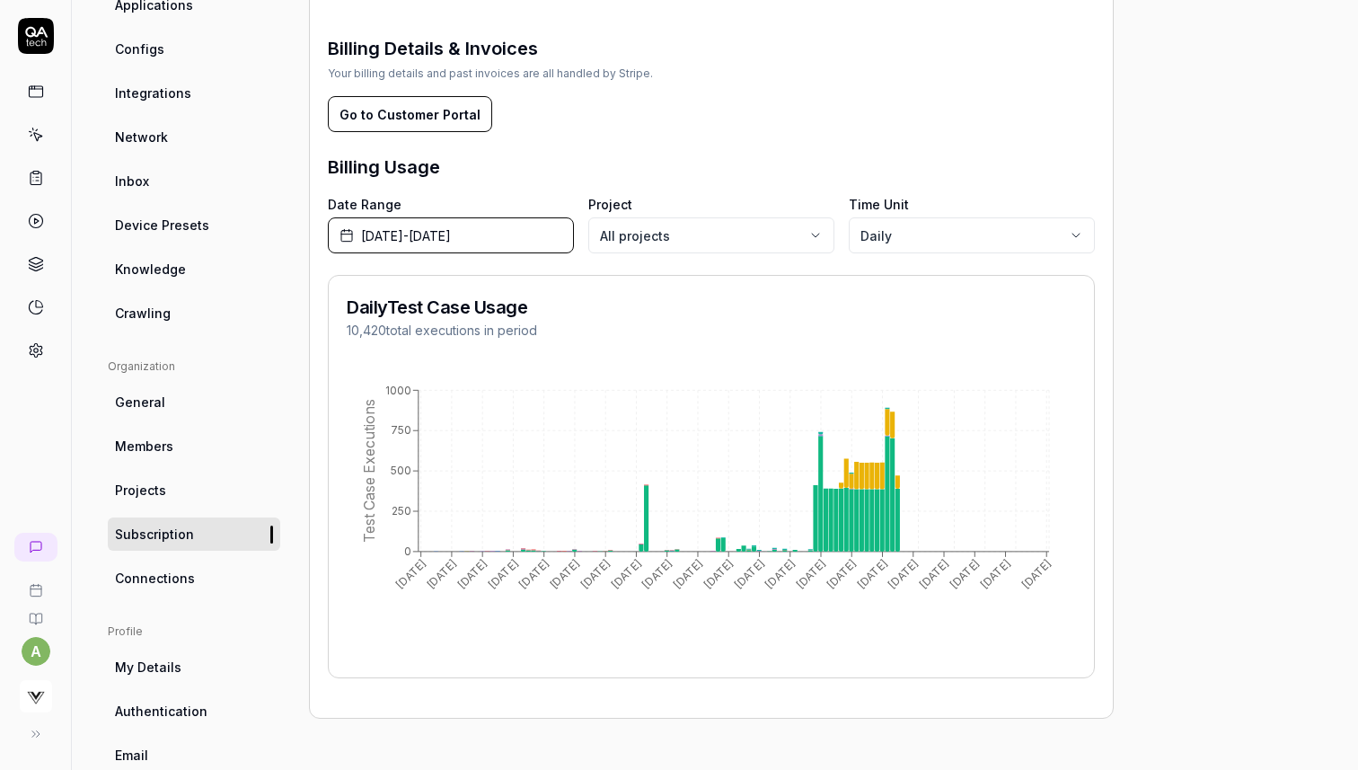
click at [553, 247] on button "[DATE] - [DATE]" at bounding box center [451, 235] width 246 height 36
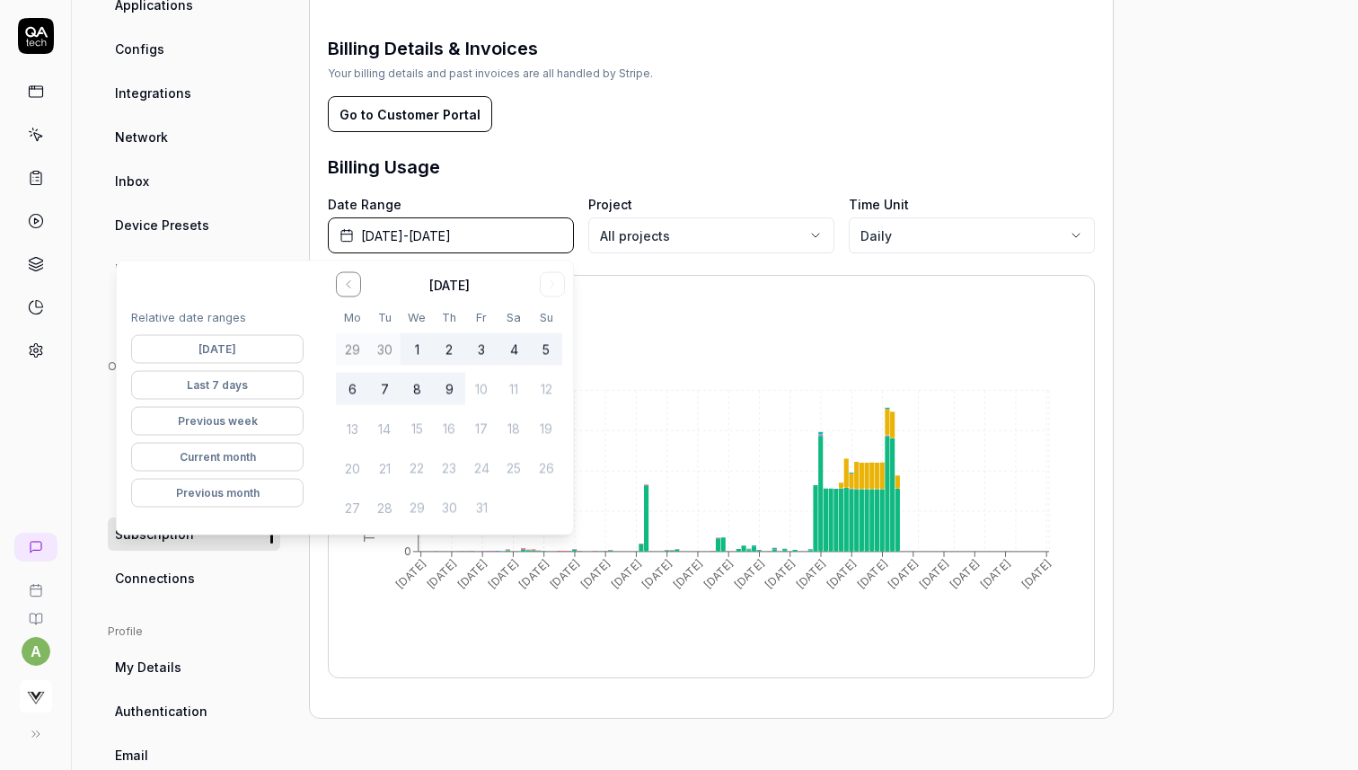
click at [254, 460] on button "Current month" at bounding box center [217, 457] width 173 height 29
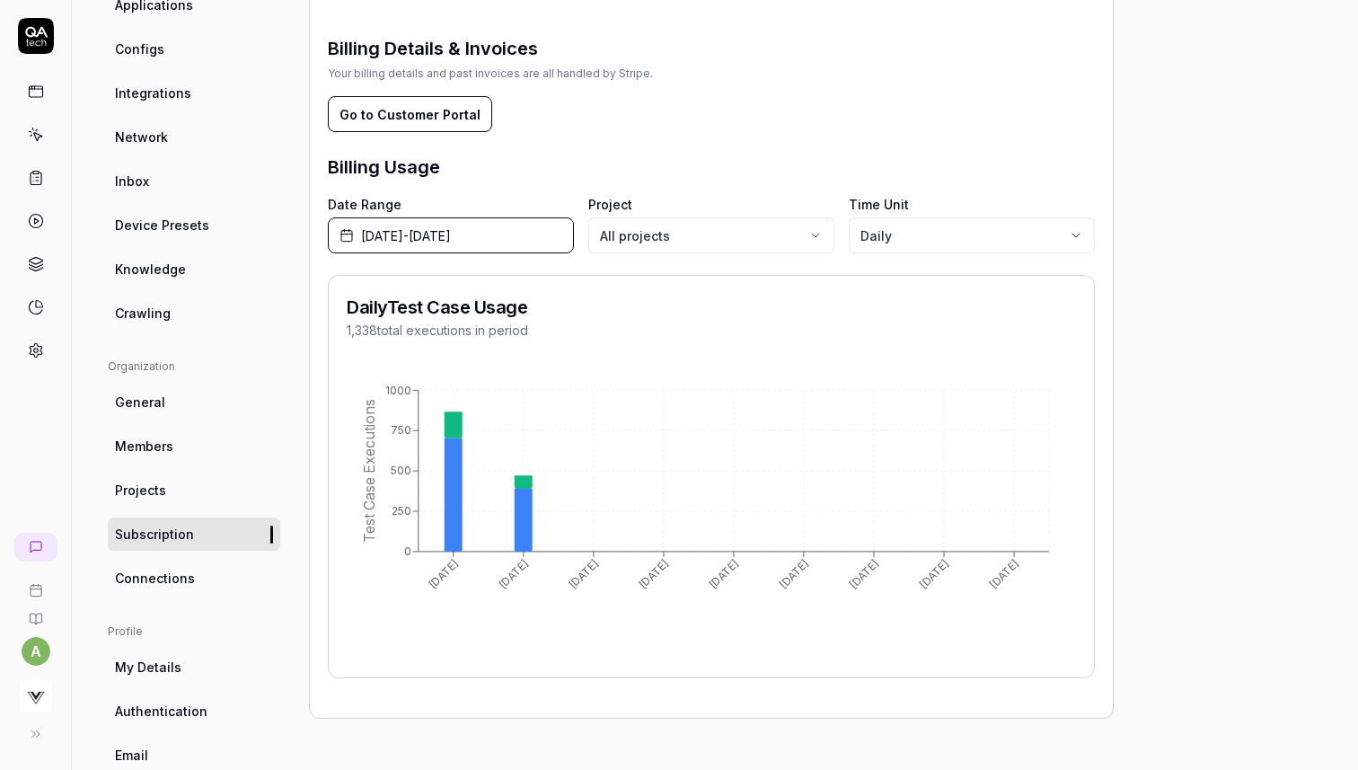
click at [685, 125] on form "Go to Customer Portal" at bounding box center [711, 114] width 767 height 36
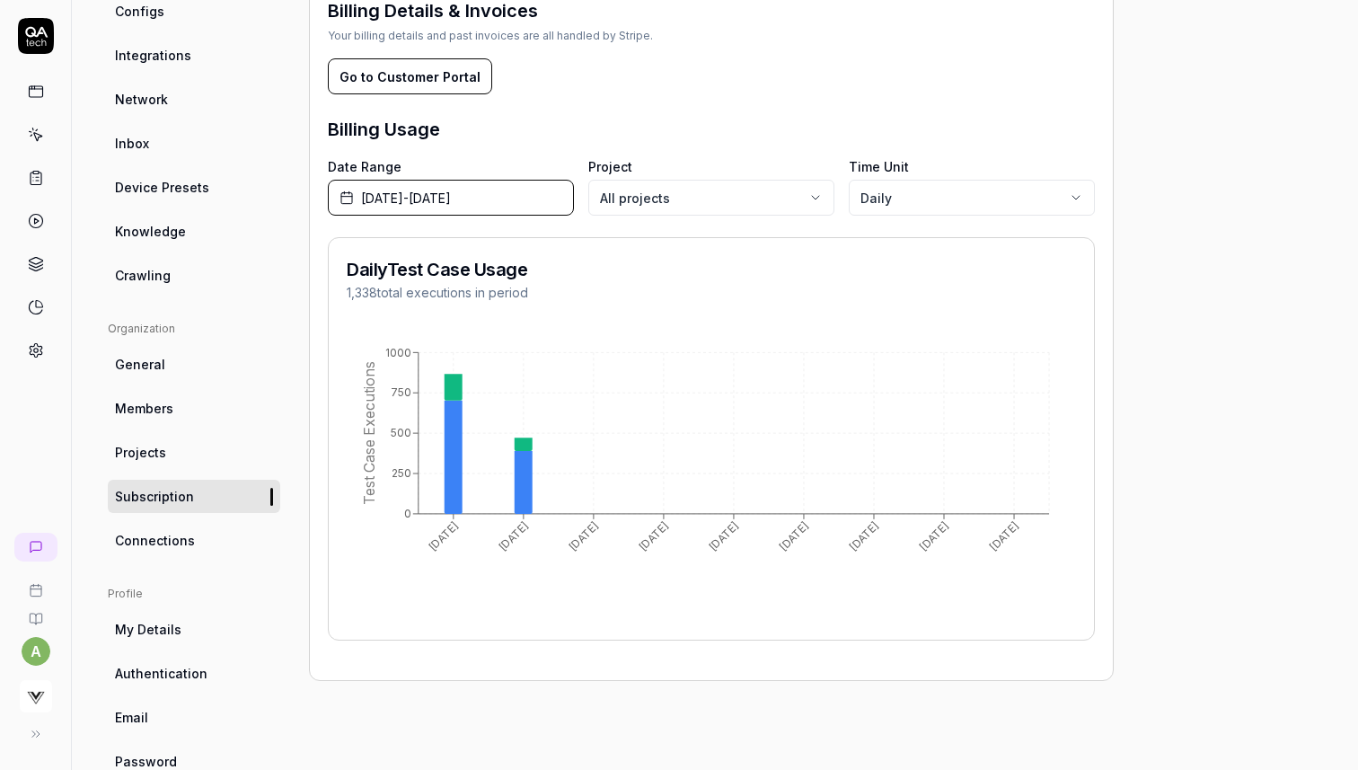
scroll to position [265, 0]
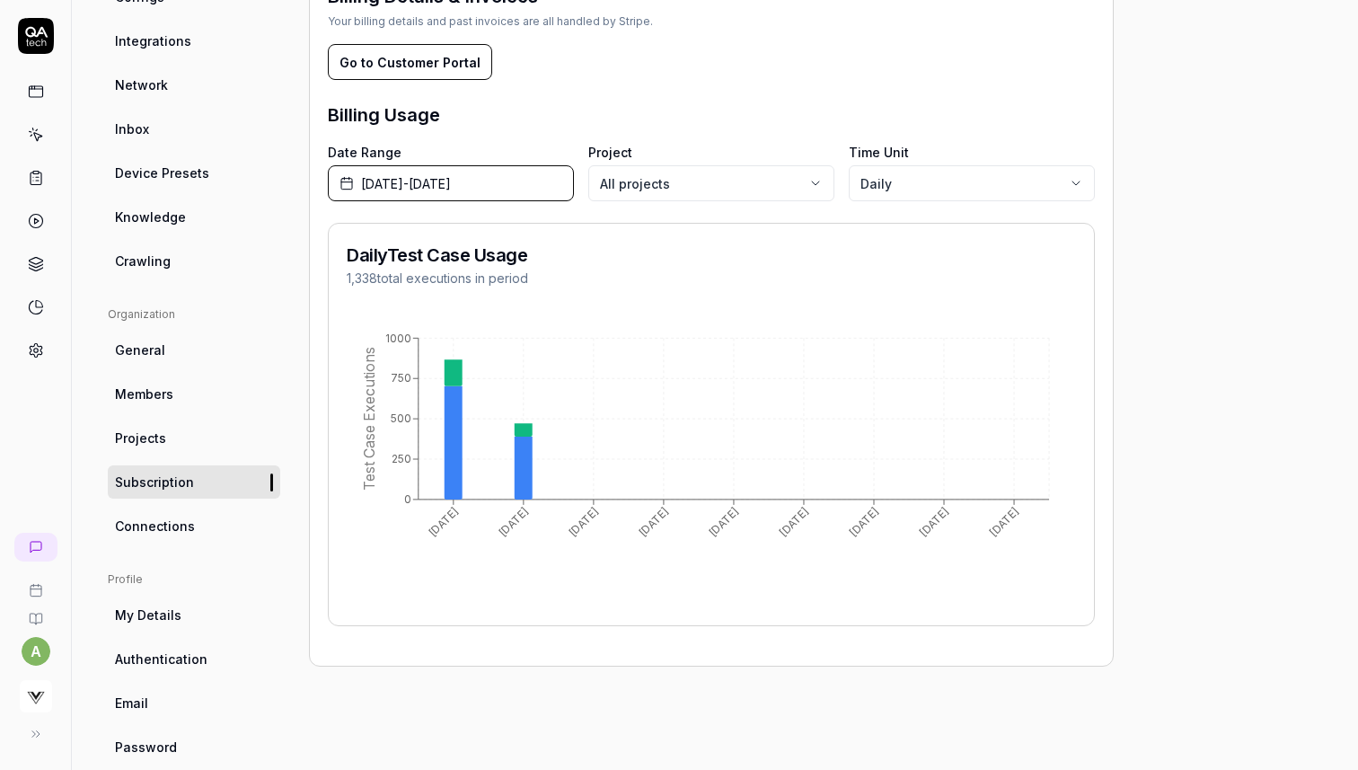
click at [214, 392] on link "Members" at bounding box center [194, 393] width 173 height 33
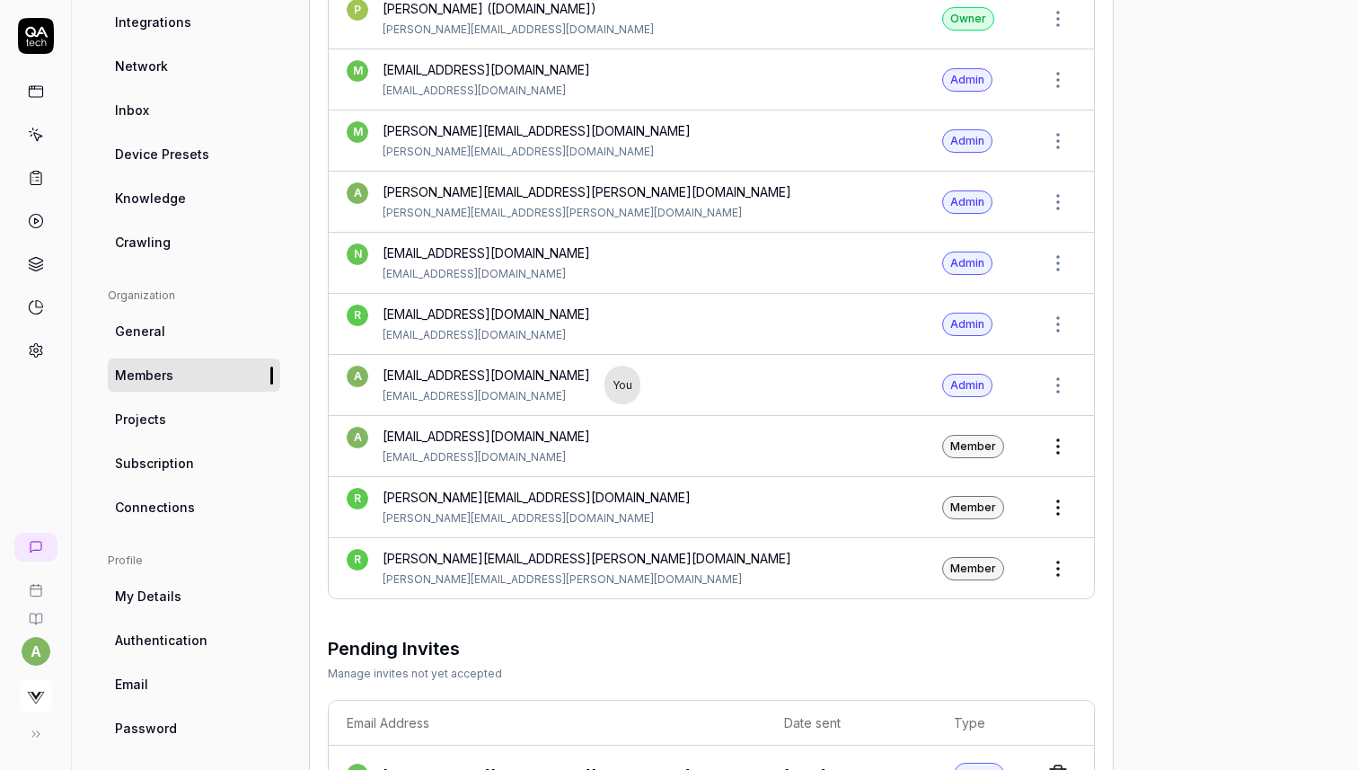
scroll to position [321, 0]
